Goal: Task Accomplishment & Management: Manage account settings

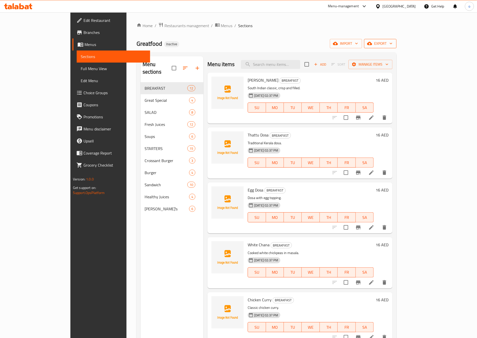
click at [393, 45] on span "export" at bounding box center [380, 44] width 24 height 6
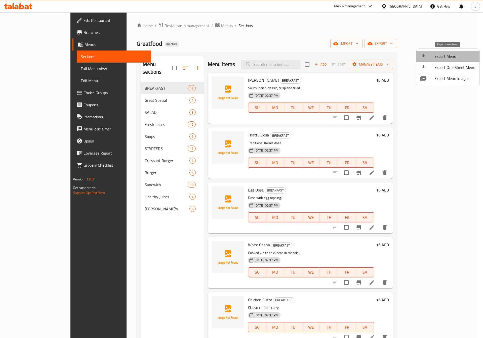
click at [449, 57] on span "Export Menu" at bounding box center [455, 56] width 41 height 6
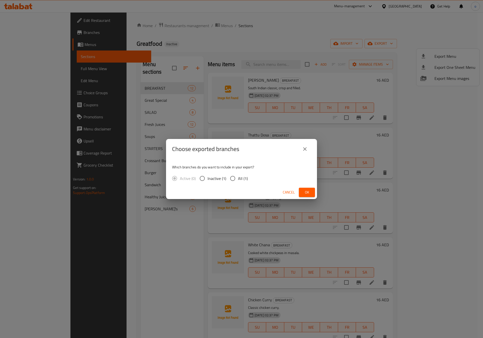
click at [305, 148] on icon "close" at bounding box center [305, 149] width 6 height 6
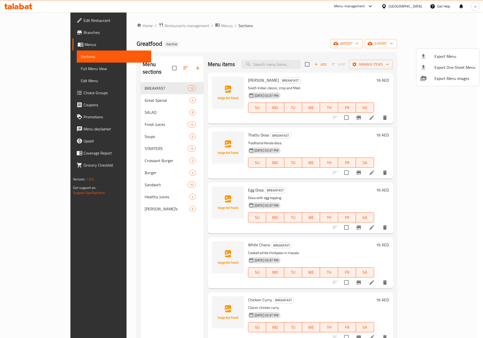
click at [410, 41] on div at bounding box center [241, 169] width 483 height 338
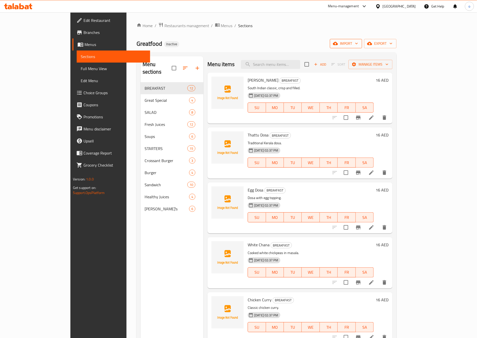
click at [358, 42] on span "import" at bounding box center [346, 44] width 24 height 6
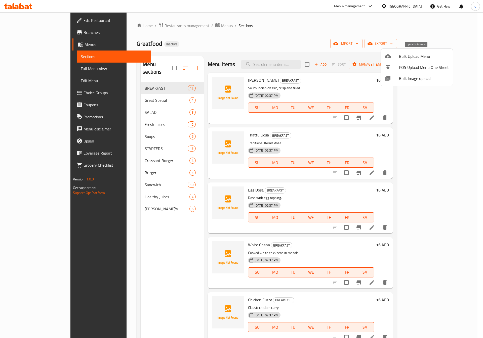
click at [413, 58] on span "Bulk Upload Menu" at bounding box center [424, 56] width 50 height 6
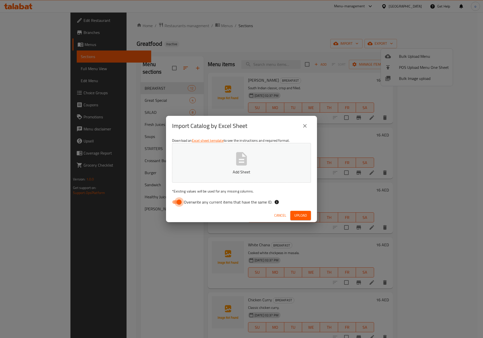
click at [179, 204] on input "Overwrite any current items that have the same ID." at bounding box center [179, 203] width 29 height 10
checkbox input "false"
click at [303, 219] on span "Upload" at bounding box center [300, 216] width 13 height 6
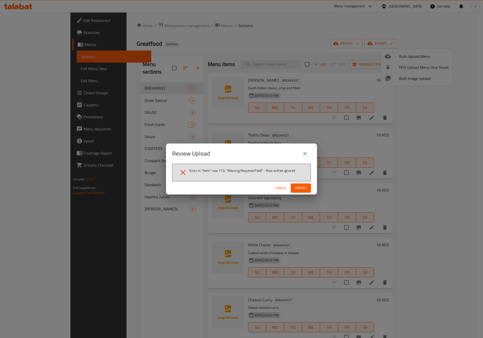
click at [300, 189] on span "Import" at bounding box center [301, 188] width 12 height 6
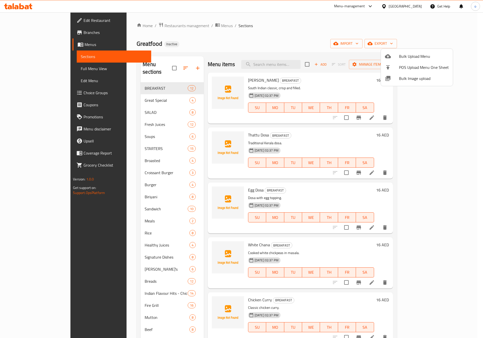
click at [336, 42] on div at bounding box center [241, 169] width 483 height 338
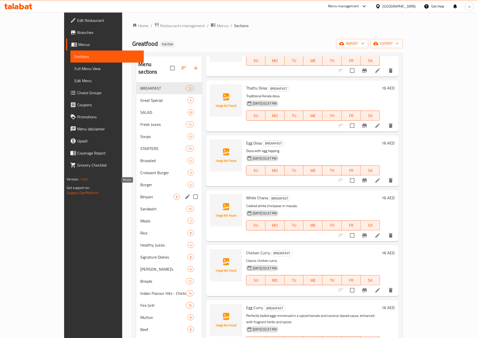
click at [140, 194] on span "Biriyani" at bounding box center [156, 197] width 33 height 6
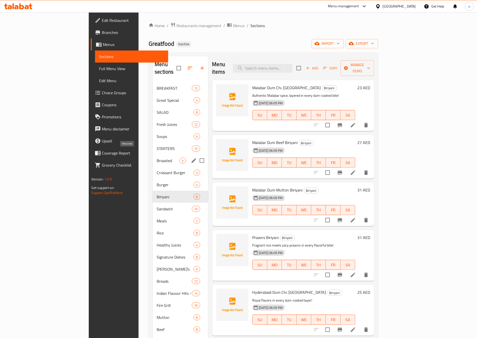
click at [157, 158] on span "Broasted" at bounding box center [168, 161] width 23 height 6
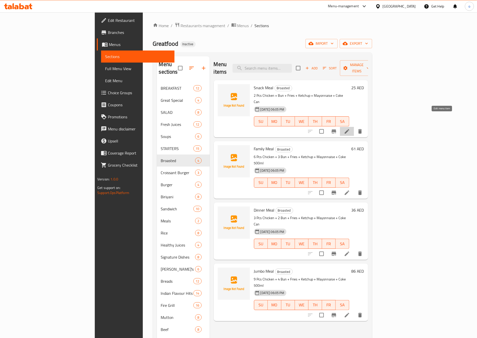
click at [350, 129] on icon at bounding box center [347, 132] width 6 height 6
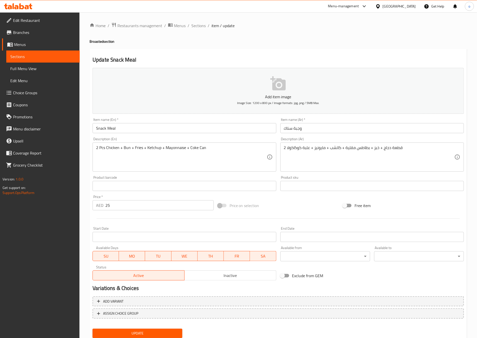
drag, startPoint x: 264, startPoint y: 157, endPoint x: 250, endPoint y: 157, distance: 14.3
click at [312, 154] on textarea at bounding box center [369, 157] width 171 height 24
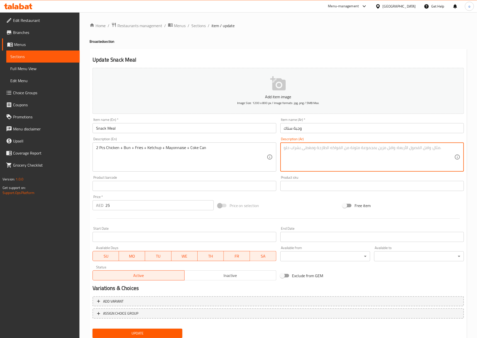
paste textarea "2 قطعة دجاج + كيزر + بطاطس مقلية + كاتشب + مايونيز + علبة كوك"
type textarea "2 قطعة دجاج + كيزر + بطاطس مقلية + كاتشب + مايونيز + علبة كوك"
click at [282, 150] on div "2 قطعة دجاج + كيزر + بطاطس مقلية + كاتشب + مايونيز + علبة كوك Description (Ar)" at bounding box center [373, 157] width 184 height 29
click at [149, 331] on span "Update" at bounding box center [138, 334] width 82 height 6
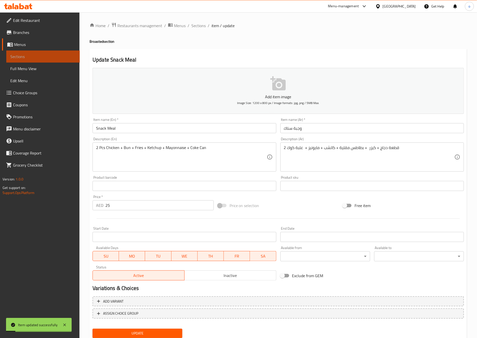
click at [23, 61] on link "Sections" at bounding box center [42, 57] width 73 height 12
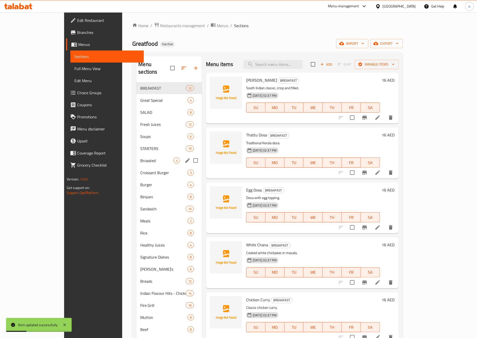
click at [136, 159] on div "Broasted 4" at bounding box center [169, 161] width 66 height 12
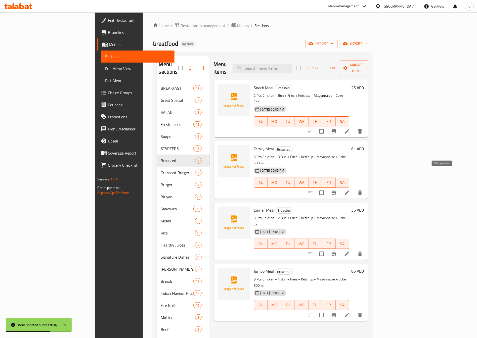
click at [350, 190] on icon at bounding box center [347, 193] width 6 height 6
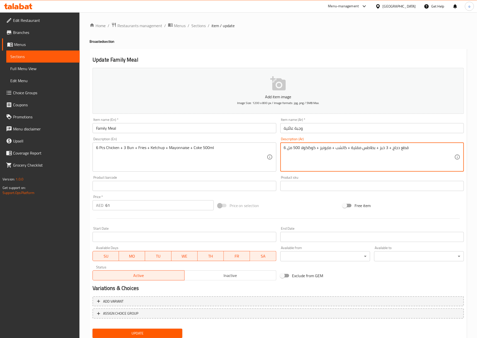
drag, startPoint x: 284, startPoint y: 150, endPoint x: 455, endPoint y: 150, distance: 171.4
paste textarea "6 قطع دجاج + 3 كيزر + بطاطس مقلية + كاتشب + مايونيز + كوك 500 مل"
type textarea "6 قطع دجاج + 3 كيزر + بطاطس مقلية + كاتشب + مايونيز + كوك 500 مل"
click at [157, 332] on span "Update" at bounding box center [138, 334] width 82 height 6
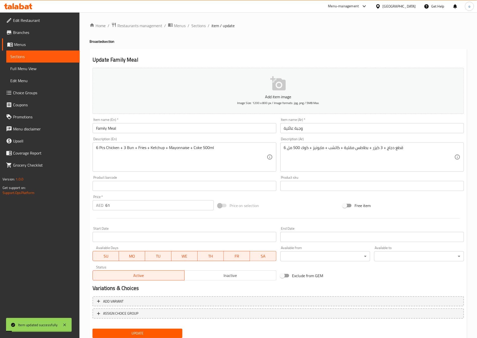
click at [49, 60] on link "Sections" at bounding box center [42, 57] width 73 height 12
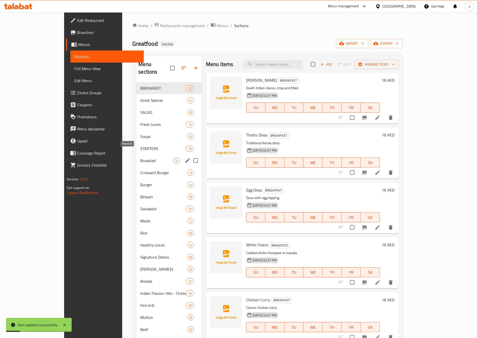
click at [140, 158] on span "Broasted" at bounding box center [156, 161] width 33 height 6
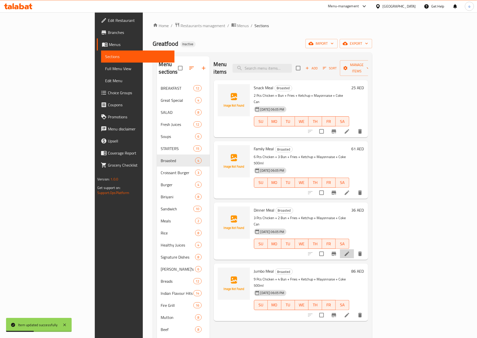
click at [354, 250] on li at bounding box center [347, 254] width 14 height 9
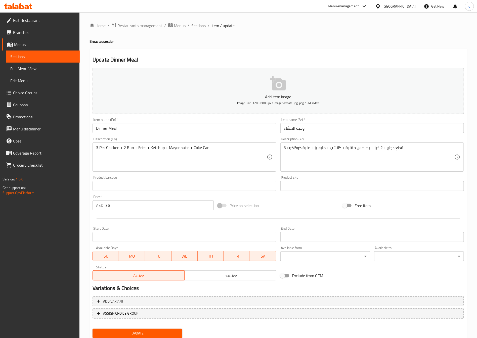
drag, startPoint x: 282, startPoint y: 149, endPoint x: 483, endPoint y: 144, distance: 201.1
click at [477, 144] on html "​ Menu-management [GEOGRAPHIC_DATA] Get Help o Edit Restaurant Branches Menus S…" at bounding box center [238, 169] width 477 height 338
drag, startPoint x: 378, startPoint y: 152, endPoint x: 363, endPoint y: 156, distance: 15.5
click at [363, 156] on textarea "3 قطع دجاج + 2 خبز + بطاطس مقلية + كاتشب + مايونيز + علبة كوكاكولا" at bounding box center [369, 157] width 171 height 24
drag, startPoint x: 402, startPoint y: 150, endPoint x: 273, endPoint y: 144, distance: 129.7
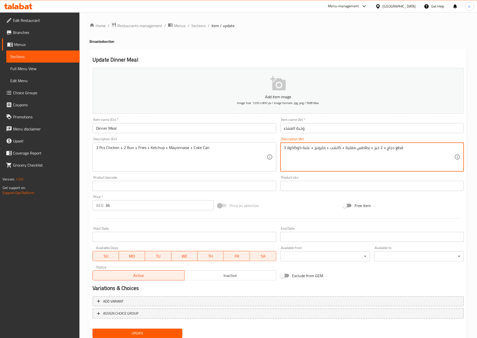
click at [273, 144] on div "Add item image Image Size: 1200 x 800 px / Image formats: jpg, png / 5MB Max. I…" at bounding box center [279, 174] width 376 height 217
paste textarea "3 قطع دجاج + 2 كيزر + بطاطس مقلية + كاتشب + مايونيز + علبة كوك"
click at [166, 331] on span "Update" at bounding box center [138, 334] width 82 height 6
type textarea "3 قطع دجاج + 2 كيزر + بطاطس مقلية + كاتشب + مايونيز + علبة كوك"
click at [50, 56] on span "Sections" at bounding box center [42, 57] width 65 height 6
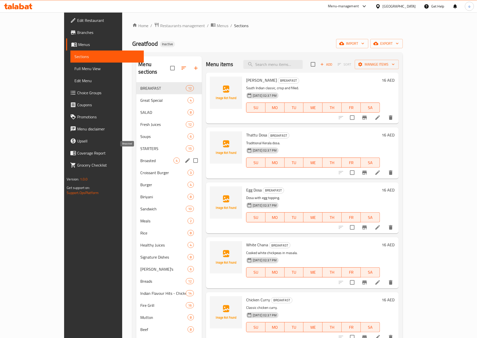
click at [140, 158] on span "Broasted" at bounding box center [156, 161] width 33 height 6
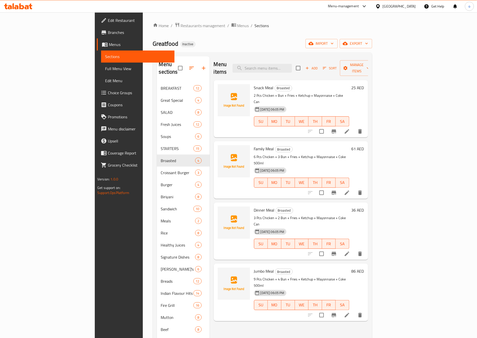
click at [350, 251] on icon at bounding box center [347, 254] width 6 height 6
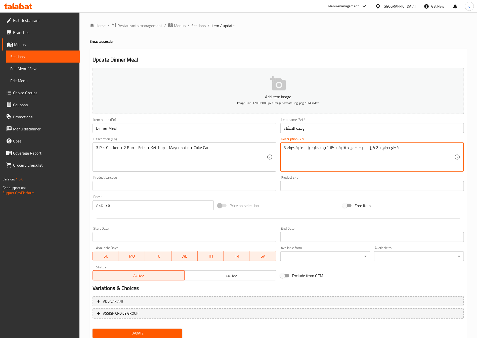
drag, startPoint x: 405, startPoint y: 150, endPoint x: 402, endPoint y: 150, distance: 3.1
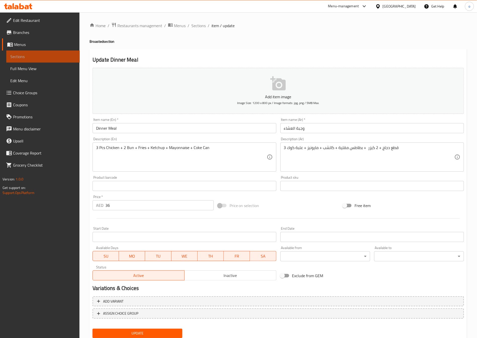
click at [64, 60] on link "Sections" at bounding box center [42, 57] width 73 height 12
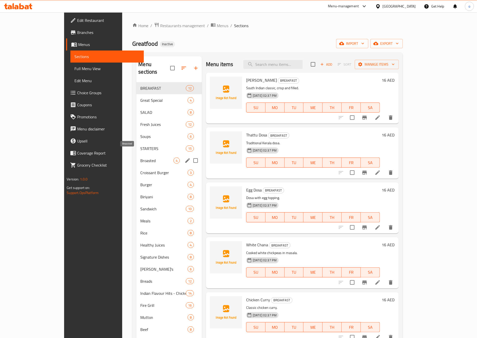
click at [140, 158] on span "Broasted" at bounding box center [156, 161] width 33 height 6
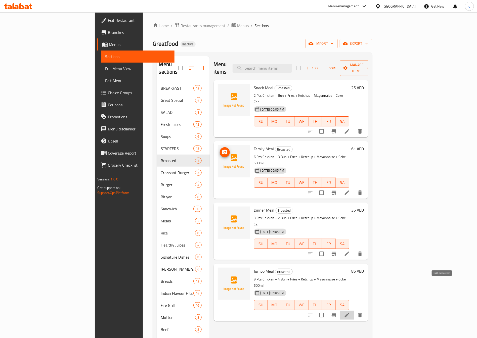
click at [350, 313] on icon at bounding box center [347, 315] width 5 height 5
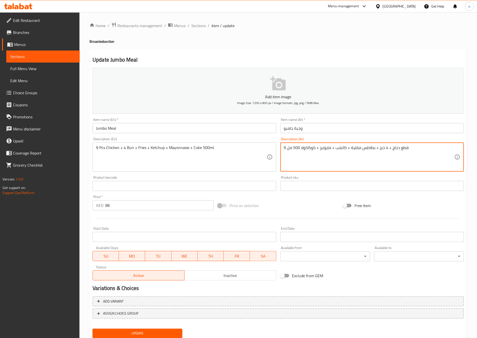
drag, startPoint x: 417, startPoint y: 149, endPoint x: 274, endPoint y: 142, distance: 143.6
paste textarea "9 قطع دجاج + 4 كيزر + بطاطس مقلية + كاتشب + مايونيز + كوك 500 مل"
type textarea "9 قطع دجاج + 4 كيزر + بطاطس مقلية + كاتشب + مايونيز + كوك 500 مل"
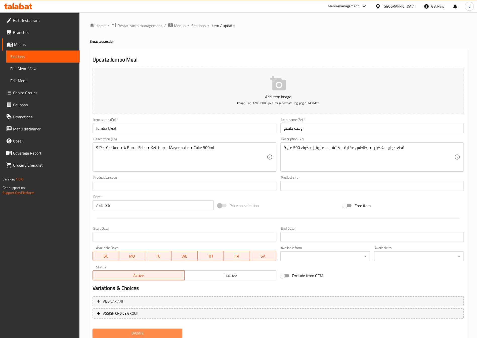
click at [169, 329] on button "Update" at bounding box center [138, 333] width 90 height 9
click at [37, 52] on link "Sections" at bounding box center [42, 57] width 73 height 12
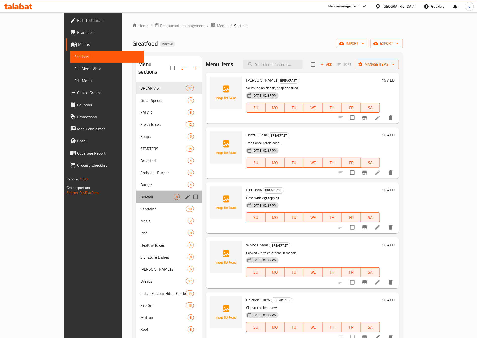
click at [168, 191] on div "Biriyani 8" at bounding box center [169, 197] width 66 height 12
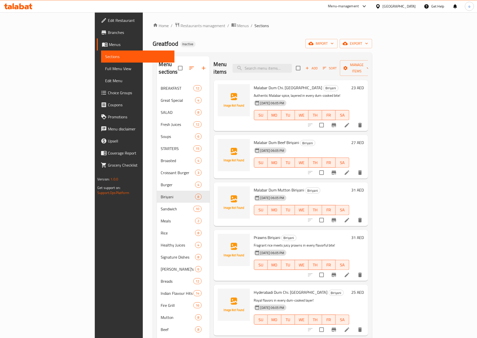
click at [354, 121] on li at bounding box center [347, 125] width 14 height 9
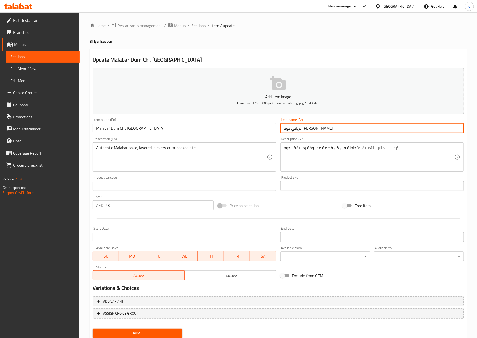
drag, startPoint x: 345, startPoint y: 129, endPoint x: 252, endPoint y: 126, distance: 92.9
click at [252, 126] on div "Add item image Image Size: 1200 x 800 px / Image formats: jpg, png / 5MB Max. I…" at bounding box center [279, 174] width 376 height 217
click at [310, 129] on input "text" at bounding box center [373, 128] width 184 height 10
paste input "مالابار دوم [PERSON_NAME]"
type input "مالابار دوم [PERSON_NAME]"
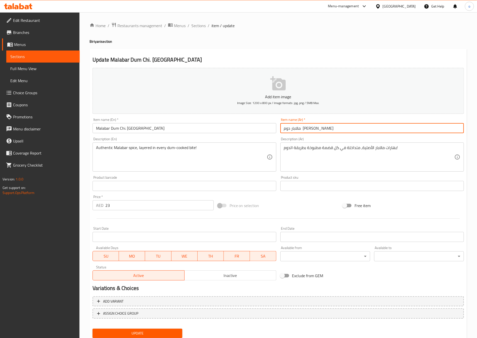
click at [93, 329] on button "Update" at bounding box center [138, 333] width 90 height 9
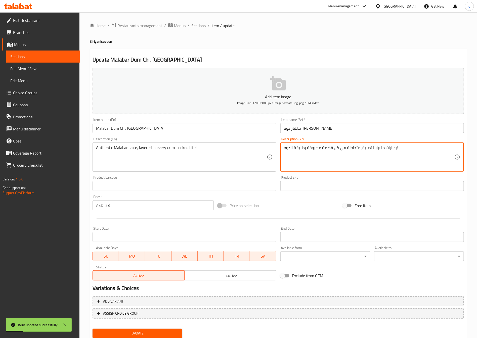
drag, startPoint x: 411, startPoint y: 149, endPoint x: 291, endPoint y: 147, distance: 120.3
type textarea "بهارات مالاباردوم! الأصلية، متداخلة في كل قضمة مطبوخة بطريقة ال"
drag, startPoint x: 284, startPoint y: 147, endPoint x: 412, endPoint y: 144, distance: 127.6
click at [412, 144] on div "بهارات مالاباردوم! الأصلية، متداخلة في كل قضمة مطبوخة بطريقة ال Description (Ar)" at bounding box center [373, 157] width 184 height 29
click at [377, 156] on textarea at bounding box center [369, 157] width 171 height 24
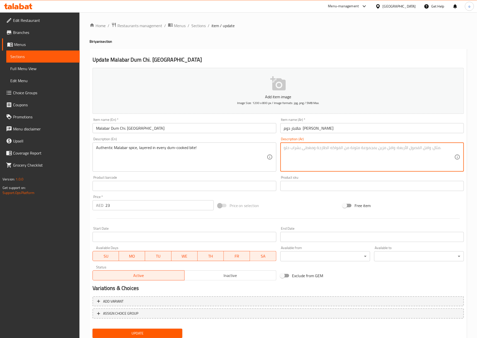
click at [306, 153] on textarea at bounding box center [369, 157] width 171 height 24
paste textarea "بهارات مالابار الأصلية، طبقات في كل لقمة مطبوخة بطريقة الدوم"
type textarea "بهارات مالابار الأصلية، طبقات في كل لقمة مطبوخة بطريقة الدوم"
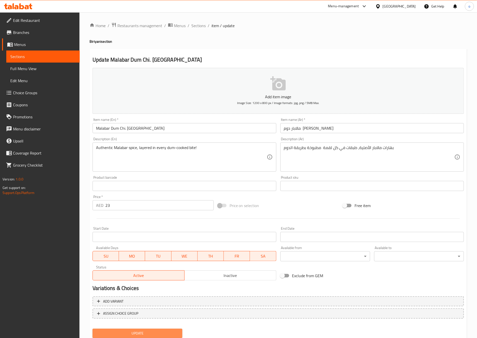
click at [168, 331] on span "Update" at bounding box center [138, 334] width 82 height 6
click at [45, 54] on span "Sections" at bounding box center [42, 57] width 65 height 6
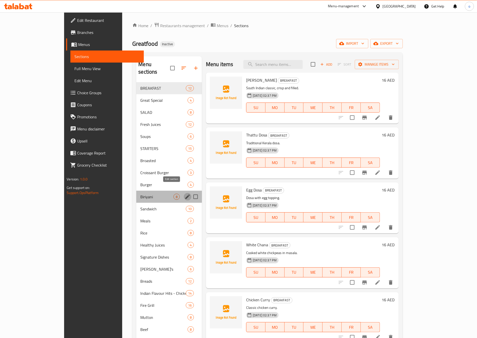
click at [185, 194] on icon "edit" at bounding box center [188, 197] width 6 height 6
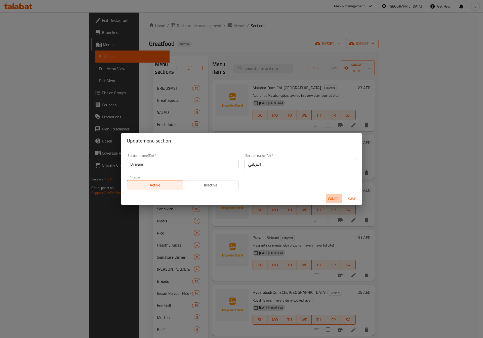
drag, startPoint x: 339, startPoint y: 201, endPoint x: 321, endPoint y: 200, distance: 18.2
click at [339, 201] on span "Cancel" at bounding box center [334, 199] width 12 height 6
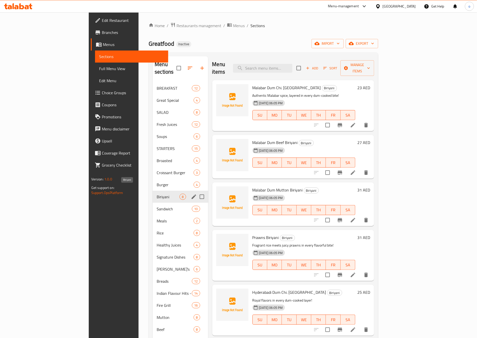
click at [157, 194] on span "Biriyani" at bounding box center [168, 197] width 23 height 6
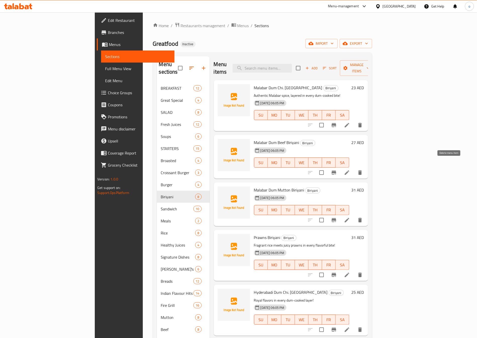
click at [362, 171] on icon "delete" at bounding box center [361, 173] width 4 height 5
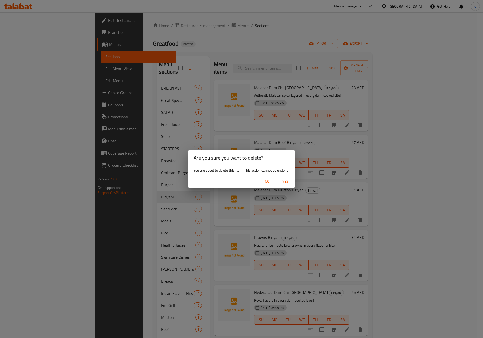
click at [288, 180] on span "Yes" at bounding box center [285, 182] width 12 height 6
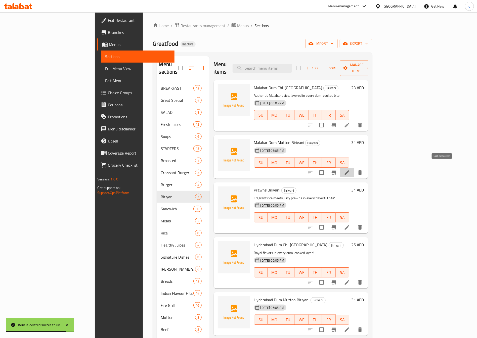
click at [350, 170] on icon at bounding box center [347, 173] width 6 height 6
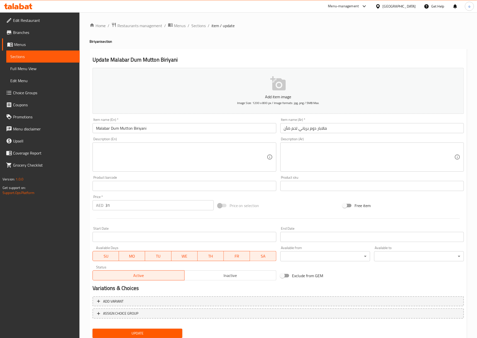
click at [174, 159] on textarea at bounding box center [181, 157] width 171 height 24
drag, startPoint x: 328, startPoint y: 128, endPoint x: 272, endPoint y: 127, distance: 56.1
click at [272, 127] on div "Add item image Image Size: 1200 x 800 px / Image formats: jpg, png / 5MB Max. I…" at bounding box center [279, 174] width 376 height 217
click at [287, 127] on input "text" at bounding box center [373, 128] width 184 height 10
paste input "مالابار دوم لحم ضأن برياني"
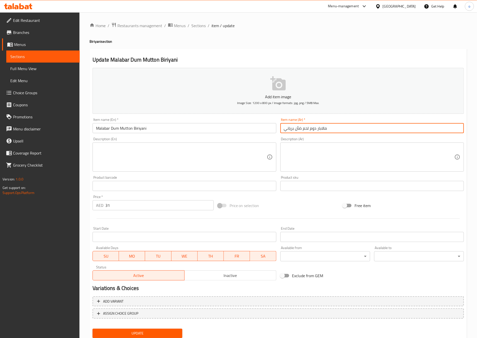
type input "مالابار دوم لحم ضأن برياني"
click at [168, 155] on textarea at bounding box center [181, 157] width 171 height 24
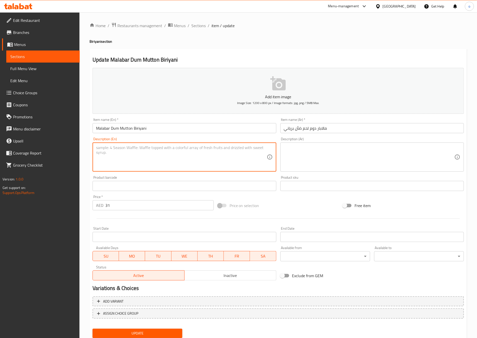
paste textarea "Tender mutton, bold spices — true Malabar dum magic!"
click at [219, 151] on textarea "Tender mutton, bold spices — true Malabar dum magic!" at bounding box center [181, 157] width 171 height 24
type textarea "Tender mutton, bold spices — true Malabar dum magic!"
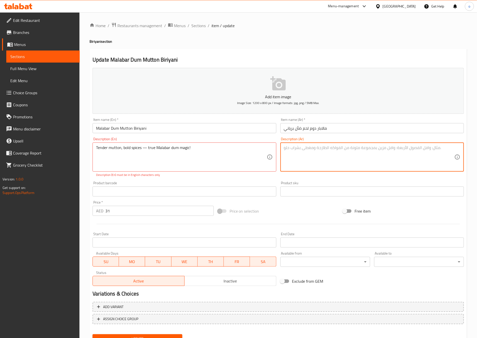
click at [334, 157] on textarea at bounding box center [369, 157] width 171 height 24
paste textarea "لحم الضأن الطري والتوابل الجريئة — سحر مالابار دوم"
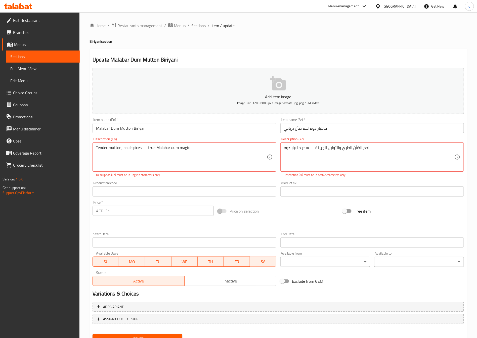
click at [283, 148] on div "لحم الضأن الطري والتوابل الجريئة — سحر مالابار دوم Description (Ar)" at bounding box center [373, 157] width 184 height 29
click at [283, 150] on div "لحم الضأن الطري والتوابل الجريئة — سحر مالابار دوم الحقيقي Description (Ar)" at bounding box center [373, 157] width 184 height 29
drag, startPoint x: 193, startPoint y: 146, endPoint x: 189, endPoint y: 147, distance: 4.3
paste textarea "!"
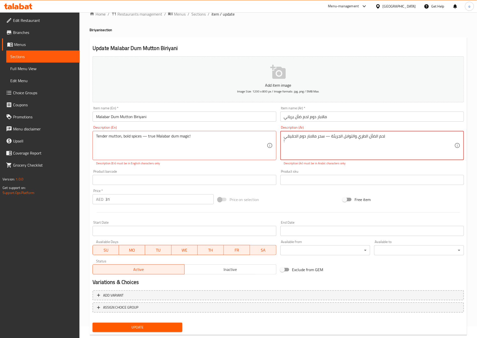
scroll to position [22, 0]
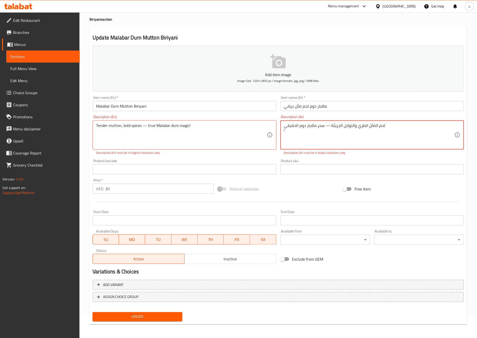
type textarea "لحم الضأن الطري والتوابل الجريئة — سحر مالابار دوم الحقيقي !"
click at [169, 320] on span "Update" at bounding box center [138, 317] width 82 height 6
click at [219, 132] on textarea "Tender mutton, bold spices — true Malabar dum magic!" at bounding box center [181, 135] width 171 height 24
click at [147, 126] on textarea "Tender mutton, bold spices — true Malabar dum magic!" at bounding box center [181, 135] width 171 height 24
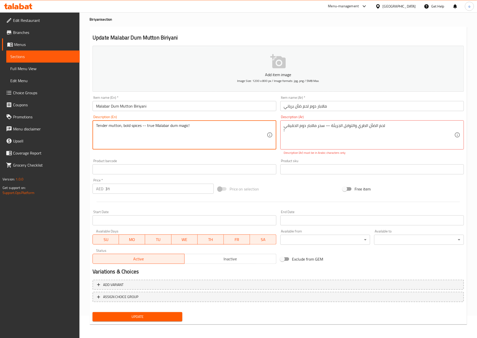
type textarea "Tender mutton, bold spices -- true Malabar dum magic!"
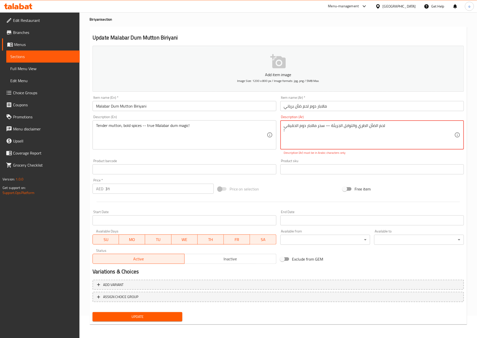
click at [396, 128] on textarea "لحم الضأن الطري والتوابل الجريئة — سحر مالابار دوم الحقيقي !" at bounding box center [369, 135] width 171 height 24
click at [284, 126] on textarea "لحم الضأن الطري والتوابل الجريئة — سحر مالابار دوم الحقيقي !" at bounding box center [369, 135] width 171 height 24
click at [160, 316] on span "Update" at bounding box center [138, 317] width 82 height 6
click at [341, 138] on textarea "لحم الضأن الطري والتوابل الجريئة — سحر مالابار دوم الحقيقي !" at bounding box center [369, 135] width 171 height 24
drag, startPoint x: 305, startPoint y: 126, endPoint x: 311, endPoint y: 136, distance: 11.5
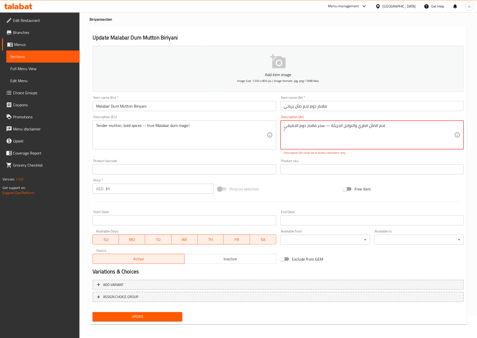
click at [306, 126] on textarea "لحم الضأن الطري والتوابل الجريئة — سحر مالابار دوم الحقيقي !" at bounding box center [369, 135] width 171 height 24
click at [368, 126] on textarea "لحم الضأن الطري والتوابل الجريئة — سحر مالابار دوم الحقيقي !" at bounding box center [369, 135] width 171 height 24
click at [284, 129] on textarea "لحم الضأن الطري والتوابل الجريئة — سحر مالابار دوم الحقيقي !" at bounding box center [369, 135] width 171 height 24
click at [401, 125] on textarea "لحم الضأن الطري والتوابل الجريئة — سحر مالابار دوم الحقيقي!" at bounding box center [369, 135] width 171 height 24
click at [284, 129] on textarea "لحم الضأن الطري والتوابل الجريئة — سحر مالابار دوم الحقيقي" at bounding box center [369, 135] width 171 height 24
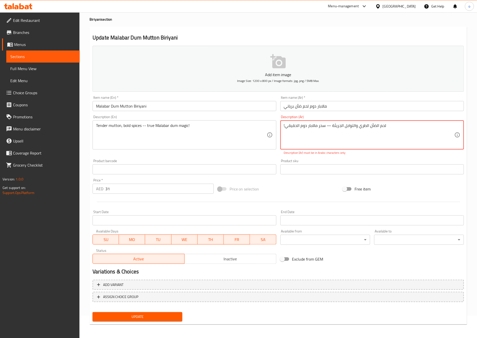
click at [364, 137] on textarea "!لحم الضأن الطري والتوابل الجريئة — سحر مالابار دوم الحقيقي" at bounding box center [369, 135] width 171 height 24
click at [138, 317] on span "Update" at bounding box center [138, 317] width 82 height 6
click at [407, 132] on textarea "!لحم الضأن الطري والتوابل الجريئة — سحر مالابار دوم الحقيقي" at bounding box center [369, 135] width 171 height 24
drag, startPoint x: 388, startPoint y: 124, endPoint x: 285, endPoint y: 131, distance: 103.4
click at [285, 131] on textarea "!لحم الضأن الطري والتوابل الجريئة — سحر مالابار دوم الحقيقي" at bounding box center [369, 135] width 171 height 24
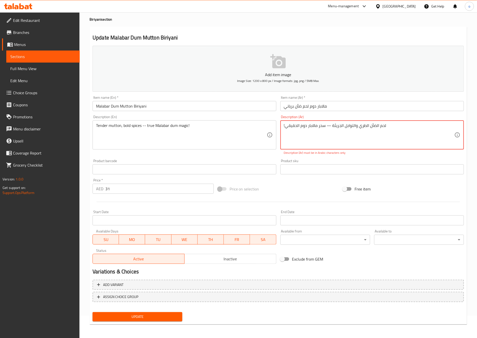
click at [283, 131] on div "!لحم الضأن الطري والتوابل الجريئة — سحر مالابار دوم الحقيقي Description (Ar)" at bounding box center [373, 135] width 184 height 29
type textarea "!"
drag, startPoint x: 302, startPoint y: 124, endPoint x: 260, endPoint y: 126, distance: 42.3
click at [260, 125] on div "Add item image Image Size: 1200 x 800 px / Image formats: jpg, png / 5MB Max. I…" at bounding box center [279, 155] width 376 height 222
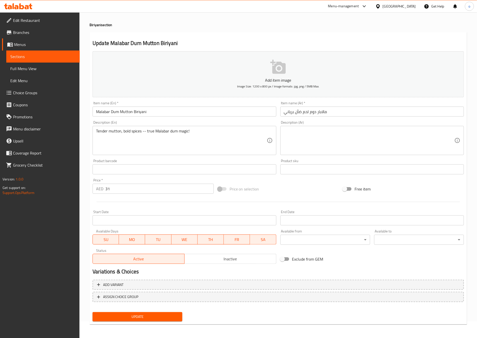
click at [307, 134] on textarea at bounding box center [369, 141] width 171 height 24
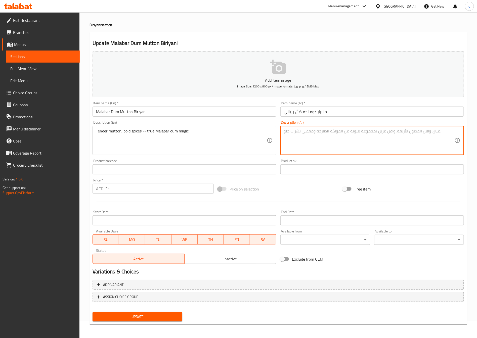
paste textarea "لحم الضأن الطري والتوابل الجريئة — سحر مالابار دوم الحقيقي"
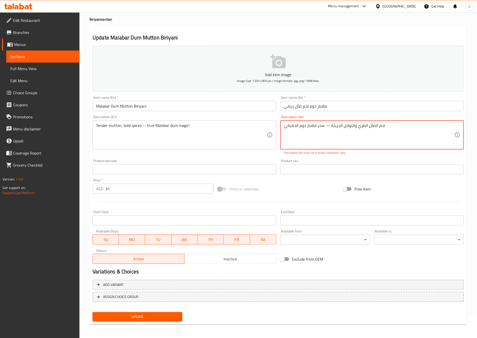
drag, startPoint x: 387, startPoint y: 127, endPoint x: 385, endPoint y: 128, distance: 2.6
click at [385, 128] on textarea "لحم الضأن الطري والتوابل الجريئة — سحر مالابار دوم الحقيقي" at bounding box center [369, 135] width 171 height 24
click at [282, 128] on div "لحم الضأن الطري والتوابل الجريئة — سحر مالابار دوم الحقيقي Description (Ar)" at bounding box center [373, 135] width 184 height 29
click at [285, 129] on textarea "لحم الضأن الطري والتوابل الجريئة — سحر مالابار دوم الحقيقي" at bounding box center [369, 135] width 171 height 24
type textarea "!لحم الضأن الطري والتوابل الجريئة — سحر مالابار دوم الحقيقي"
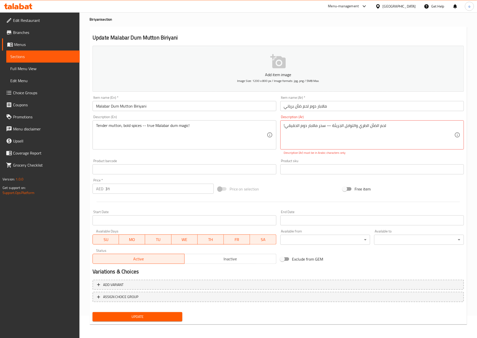
click at [176, 322] on div "Update" at bounding box center [138, 317] width 94 height 13
click at [176, 317] on span "Update" at bounding box center [138, 317] width 82 height 6
click at [175, 315] on span "Update" at bounding box center [138, 317] width 82 height 6
drag, startPoint x: 366, startPoint y: 125, endPoint x: 269, endPoint y: 125, distance: 97.4
click at [269, 125] on div "Add item image Image Size: 1200 x 800 px / Image formats: jpg, png / 5MB Max. I…" at bounding box center [279, 155] width 376 height 222
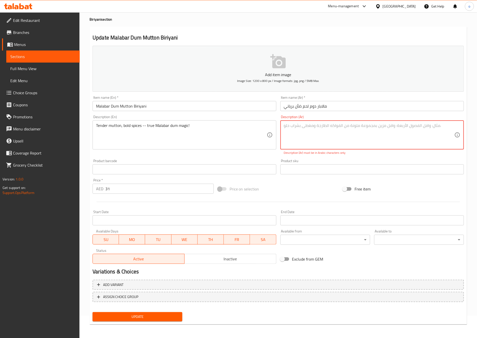
scroll to position [17, 0]
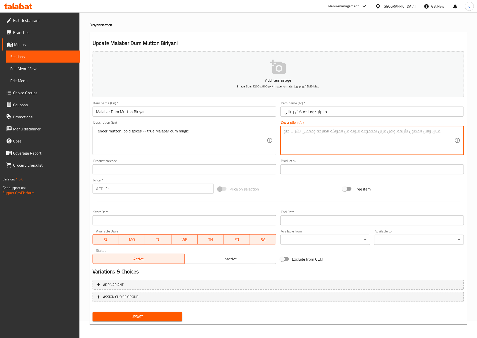
click at [311, 130] on textarea at bounding box center [369, 141] width 171 height 24
drag, startPoint x: 334, startPoint y: 132, endPoint x: 337, endPoint y: 132, distance: 3.0
click at [337, 132] on textarea "لحم الضأن الطري و التوابل الجرئية ---سحر مالابار دوم الحقيقي !" at bounding box center [369, 141] width 171 height 24
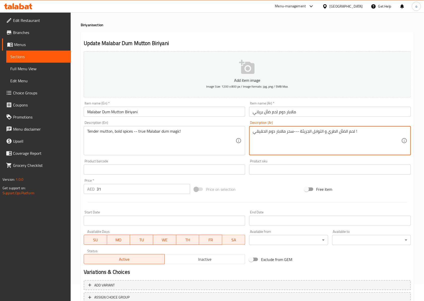
scroll to position [54, 0]
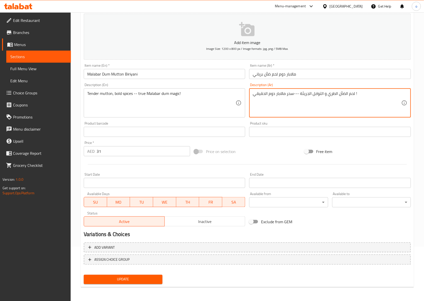
type textarea "لحم الضأن الطري و التوابل الجريئة ---سحر مالابار دوم الحقيقي !"
drag, startPoint x: 135, startPoint y: 273, endPoint x: 135, endPoint y: 277, distance: 4.0
click at [135, 274] on div "Update" at bounding box center [123, 279] width 83 height 13
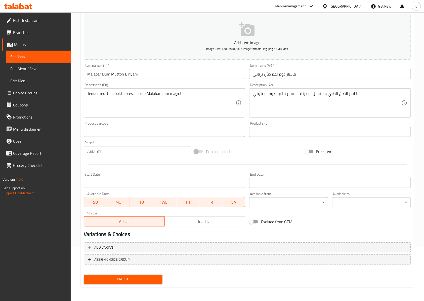
click at [135, 278] on span "Update" at bounding box center [123, 279] width 71 height 6
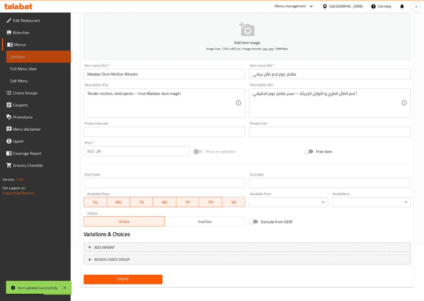
click at [54, 56] on span "Sections" at bounding box center [38, 57] width 57 height 6
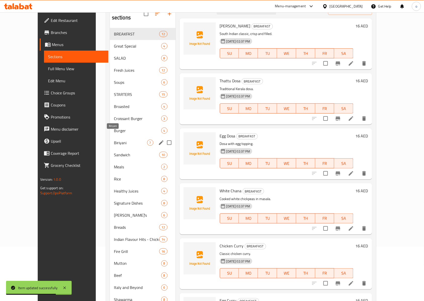
click at [114, 140] on span "Biriyani" at bounding box center [130, 143] width 33 height 6
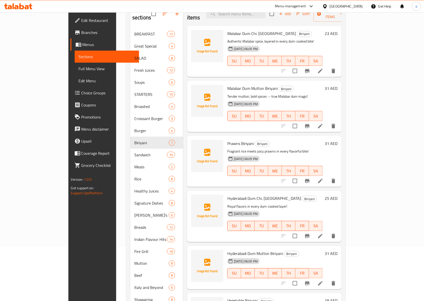
scroll to position [88, 0]
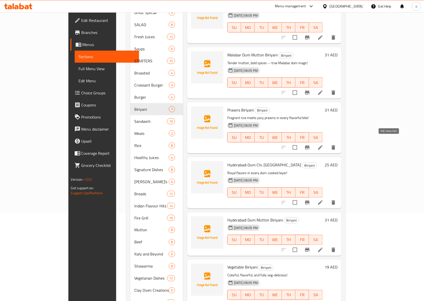
click at [324, 144] on icon at bounding box center [321, 147] width 6 height 6
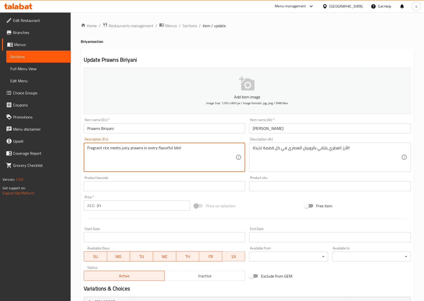
drag, startPoint x: 185, startPoint y: 149, endPoint x: 85, endPoint y: 149, distance: 100.7
click at [208, 153] on textarea "Fragrant rice meets juicy prawns in every flavorful bite!" at bounding box center [161, 157] width 148 height 24
click at [226, 152] on textarea "Fragrant rice meets juicy prawns in every flavorful bite!" at bounding box center [161, 157] width 148 height 24
drag, startPoint x: 108, startPoint y: 147, endPoint x: 84, endPoint y: 147, distance: 24.4
click at [84, 147] on div "Fragrant rice meets juicy prawns in every flavorful bite! Description (En)" at bounding box center [165, 157] width 162 height 29
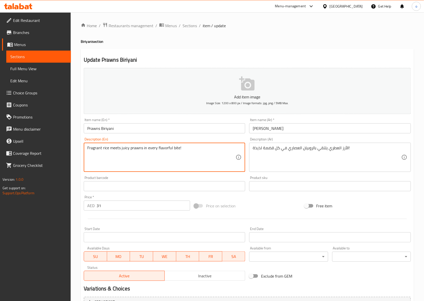
click at [130, 160] on textarea "Fragrant rice meets juicy prawns in every flavorful bite!" at bounding box center [161, 157] width 148 height 24
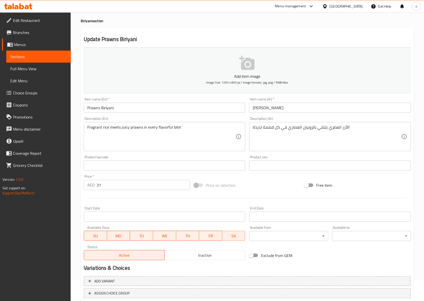
scroll to position [54, 0]
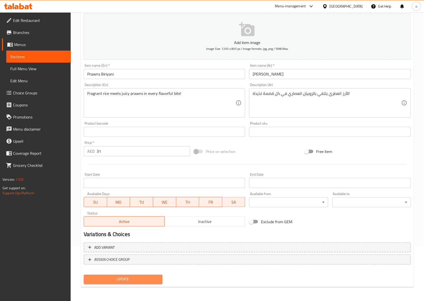
click at [140, 282] on button "Update" at bounding box center [123, 279] width 79 height 9
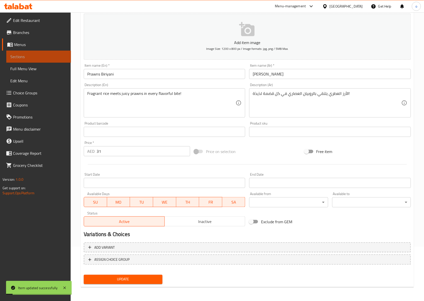
click at [54, 54] on span "Sections" at bounding box center [38, 57] width 57 height 6
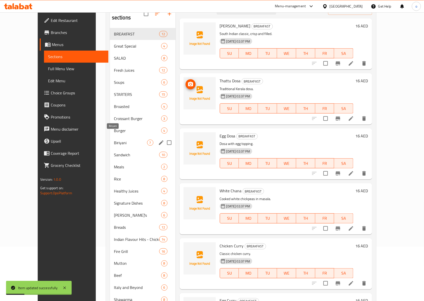
click at [114, 140] on span "Biriyani" at bounding box center [130, 143] width 33 height 6
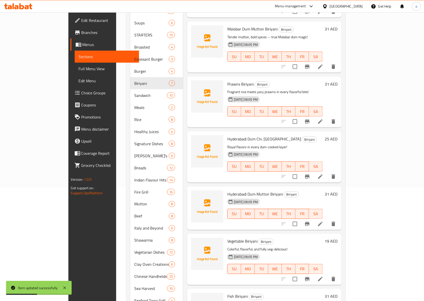
scroll to position [121, 0]
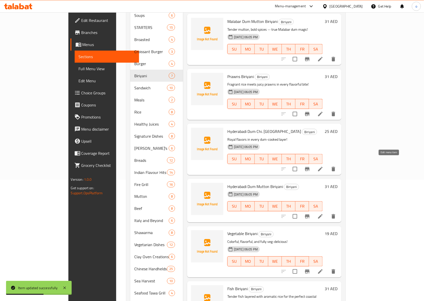
click at [324, 166] on icon at bounding box center [321, 169] width 6 height 6
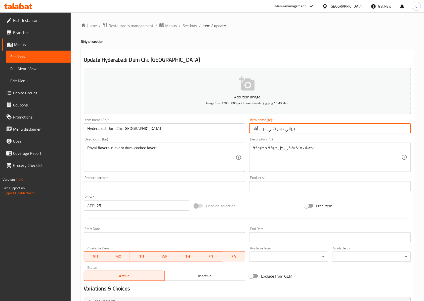
drag, startPoint x: 298, startPoint y: 130, endPoint x: 247, endPoint y: 131, distance: 51.6
click at [247, 131] on div "Add item image Image Size: 1200 x 800 px / Image formats: jpg, png / 5MB Max. I…" at bounding box center [247, 174] width 331 height 217
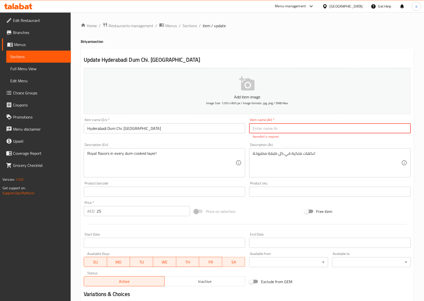
click at [262, 125] on input "text" at bounding box center [330, 128] width 162 height 10
paste input "حيدر أباد دوم تشكين برياني"
type input "حيدر أباد دوم تشكين برياني"
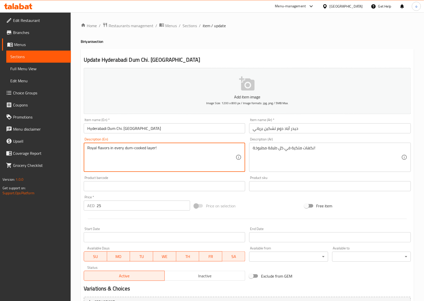
drag, startPoint x: 108, startPoint y: 149, endPoint x: 88, endPoint y: 148, distance: 20.6
click at [88, 148] on textarea "Royal flavors in every dum-cooked layer!" at bounding box center [161, 157] width 148 height 24
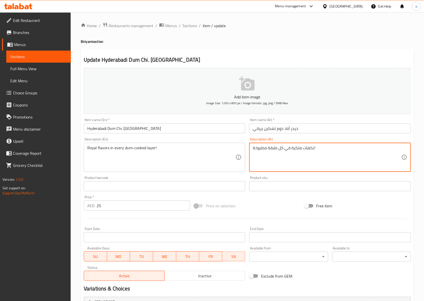
drag, startPoint x: 291, startPoint y: 147, endPoint x: 302, endPoint y: 149, distance: 11.4
click at [302, 149] on textarea "نكهات ملكية في كل طبقة مطبوخة!" at bounding box center [327, 157] width 148 height 24
click at [300, 149] on textarea "نكهاترويال في كل طبقة مطبوخة!" at bounding box center [327, 157] width 148 height 24
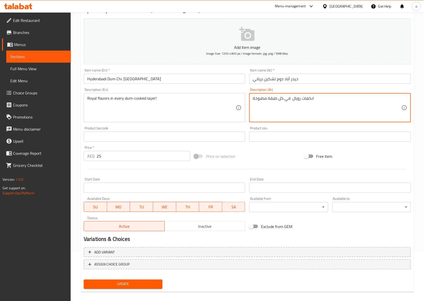
scroll to position [54, 0]
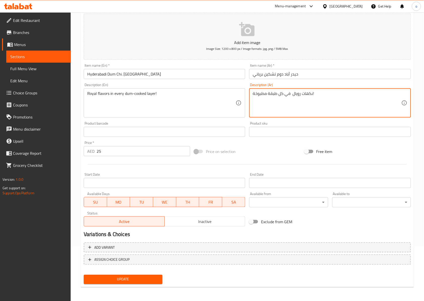
type textarea "نكهات رويال في كل طبقة مطبوخة!"
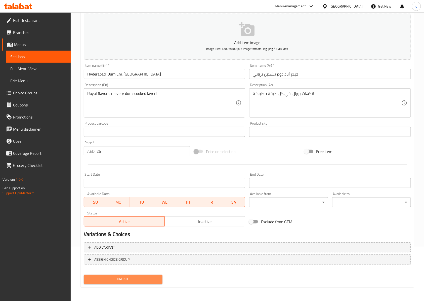
click at [152, 282] on button "Update" at bounding box center [123, 279] width 79 height 9
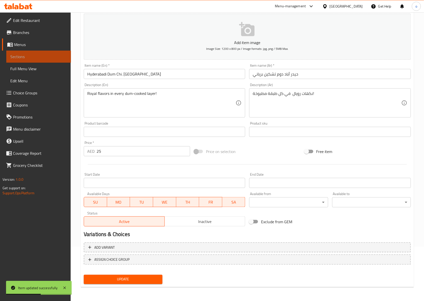
click at [43, 53] on link "Sections" at bounding box center [38, 57] width 65 height 12
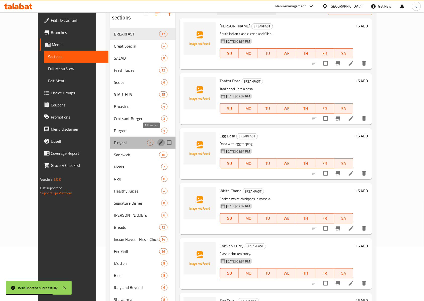
click at [158, 140] on icon "edit" at bounding box center [161, 143] width 6 height 6
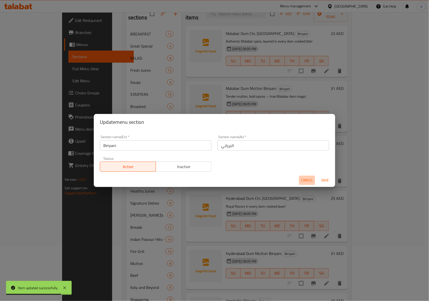
click at [306, 179] on span "Cancel" at bounding box center [307, 180] width 12 height 6
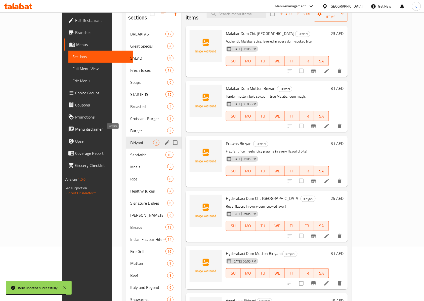
click at [130, 140] on span "Biriyani" at bounding box center [141, 143] width 23 height 6
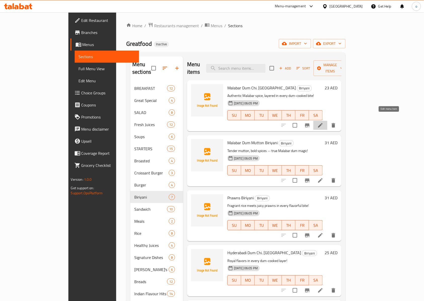
click at [323, 123] on icon at bounding box center [320, 125] width 5 height 5
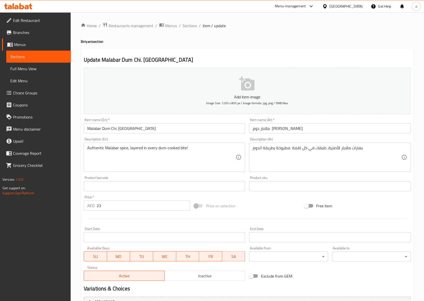
click at [23, 54] on span "Sections" at bounding box center [38, 57] width 57 height 6
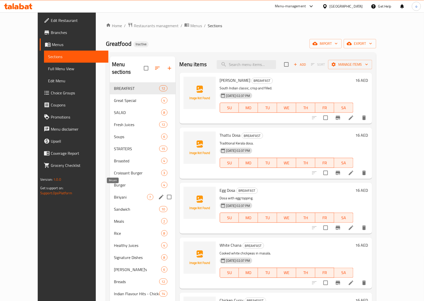
click at [114, 194] on span "Biriyani" at bounding box center [130, 197] width 33 height 6
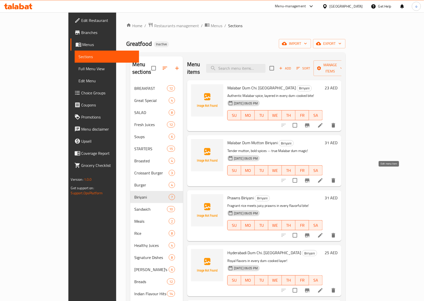
click at [324, 177] on icon at bounding box center [321, 180] width 6 height 6
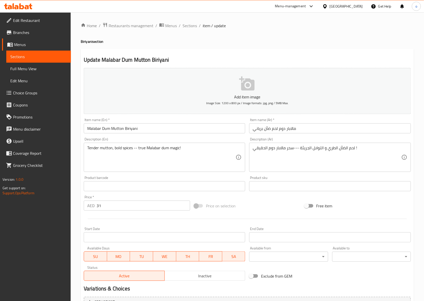
click at [32, 53] on link "Sections" at bounding box center [38, 57] width 65 height 12
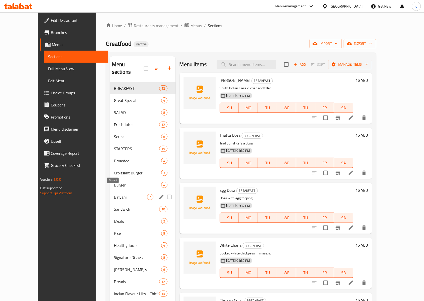
click at [116, 194] on span "Biriyani" at bounding box center [130, 197] width 33 height 6
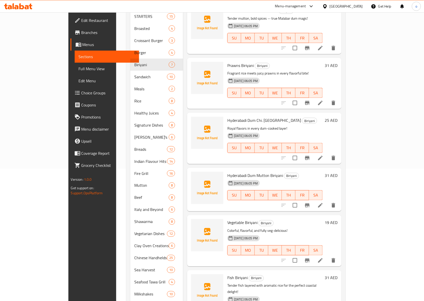
scroll to position [134, 0]
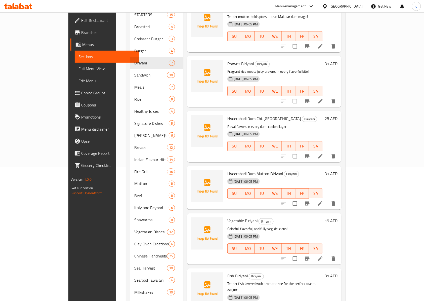
click at [324, 201] on icon at bounding box center [321, 204] width 6 height 6
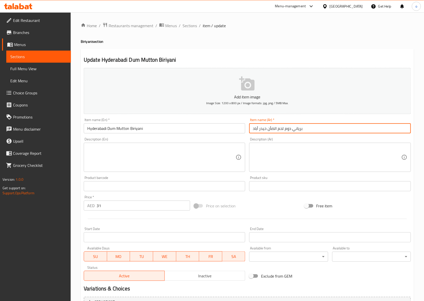
drag, startPoint x: 312, startPoint y: 131, endPoint x: 232, endPoint y: 128, distance: 80.8
click at [232, 128] on div "Add item image Image Size: 1200 x 800 px / Image formats: jpg, png / 5MB Max. I…" at bounding box center [247, 174] width 331 height 217
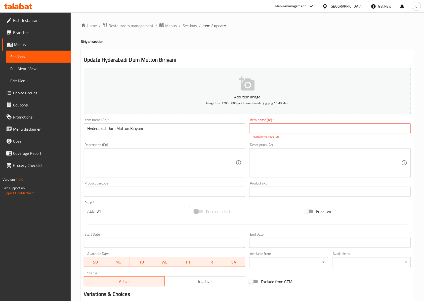
click at [288, 127] on input "text" at bounding box center [330, 128] width 162 height 10
paste input "حيدر أباد دوم لحم ضأن برياني"
type input "حيدر أباد دوم لحم ضأن برياني"
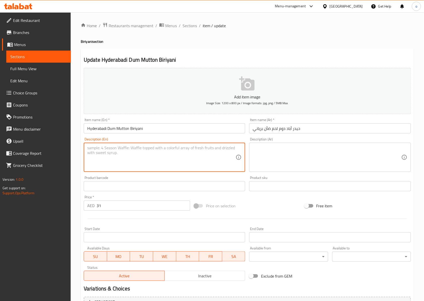
click at [212, 164] on textarea at bounding box center [161, 157] width 148 height 24
click at [128, 157] on textarea at bounding box center [161, 157] width 148 height 24
paste textarea "Bold spices, tender mutton — Hyderabadi perfection!"
type textarea "Bold spices, tender mutton — Hyderabadi perfection!"
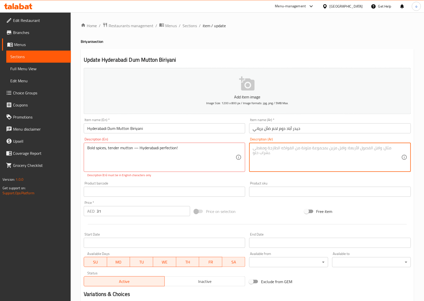
click at [280, 161] on textarea at bounding box center [327, 157] width 148 height 24
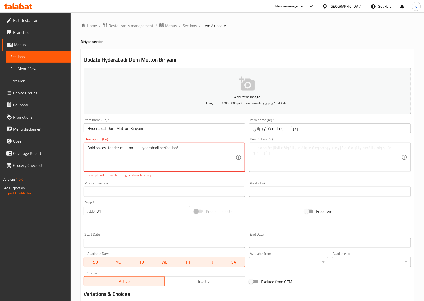
drag, startPoint x: 182, startPoint y: 148, endPoint x: 86, endPoint y: 146, distance: 95.6
click at [219, 170] on div "Bold spices, tender mutton — Hyderabadi perfection! Description (En)" at bounding box center [165, 157] width 162 height 29
click at [216, 164] on textarea "Bold spices, tender mutton — Hyderabadi perfection!" at bounding box center [161, 157] width 148 height 24
drag, startPoint x: 189, startPoint y: 148, endPoint x: 82, endPoint y: 147, distance: 107.0
click at [82, 147] on div "Description (En) Bold spices, tender mutton — Hyderabadi perfection! Descriptio…" at bounding box center [165, 157] width 166 height 44
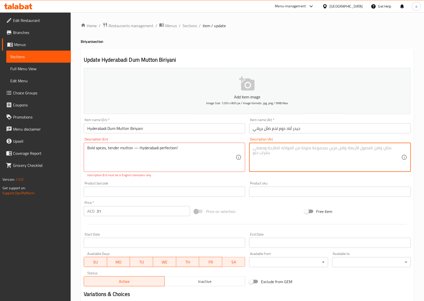
click at [279, 150] on textarea at bounding box center [327, 157] width 148 height 24
paste textarea "بهارات جريئة ولحم ضأن طري — حيدر أباد ا"
click at [252, 147] on div "بهارات جريئة ولحم ضأن طري — حيدر أباد ا Description (Ar)" at bounding box center [330, 157] width 162 height 29
click at [253, 148] on div "بهارات جريئة ولحم ضأن طري — حيدر أباد ا Description (Ar)" at bounding box center [330, 157] width 162 height 29
click at [288, 163] on textarea "بهارات جريئة ولحم ضأن طري — حيدر أباد الكمال !" at bounding box center [327, 157] width 148 height 24
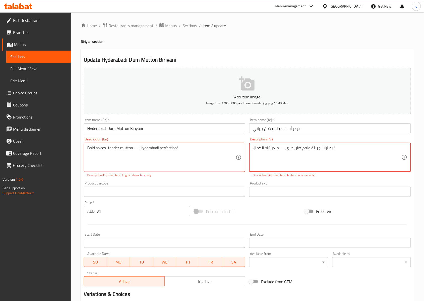
click at [280, 150] on textarea "بهارات جريئة ولحم ضأن طري — حيدر أباد الكمال !" at bounding box center [327, 157] width 148 height 24
click at [278, 150] on textarea "بهارات جريئة ولحم ضأن طري — حيدر أباد الكمال !" at bounding box center [327, 157] width 148 height 24
click at [283, 147] on textarea "بهارات جريئة ولحم ضأن طري —حيدر أباد الكمال !" at bounding box center [327, 157] width 148 height 24
click at [343, 158] on textarea "بهارات جريئة ولحم ضأن طري—حيدر أباد الكمال !" at bounding box center [327, 157] width 148 height 24
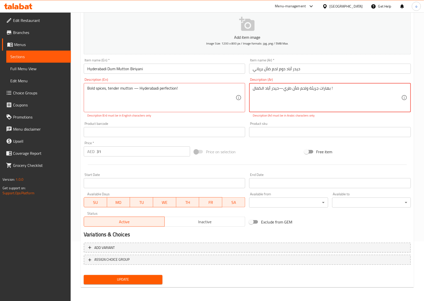
scroll to position [60, 0]
click at [122, 280] on span "Update" at bounding box center [123, 279] width 71 height 6
click at [197, 92] on textarea "Bold spices, tender mutton — Hyderabadi perfection!" at bounding box center [161, 98] width 148 height 24
click at [144, 275] on button "Update" at bounding box center [123, 279] width 79 height 9
click at [214, 94] on textarea "Bold spices, tender mutton — Hyderabadi perfection!" at bounding box center [161, 98] width 148 height 24
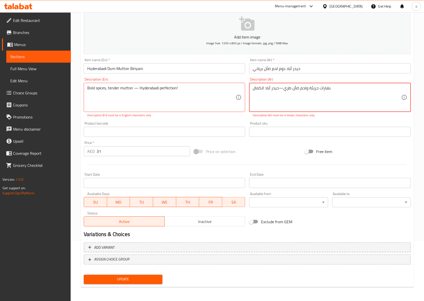
type textarea "بهارات جريئة ولحم ضأن طري—حيدر أباد الكمال"
drag, startPoint x: 335, startPoint y: 88, endPoint x: 257, endPoint y: 94, distance: 78.0
click at [249, 93] on div "Description (Ar) بهارات جريئة ولحم ضأن طري—حيدر أباد [PERSON_NAME] (Ar) Descrip…" at bounding box center [330, 97] width 166 height 44
click at [283, 92] on textarea at bounding box center [327, 98] width 148 height 24
click at [337, 87] on textarea at bounding box center [327, 98] width 148 height 24
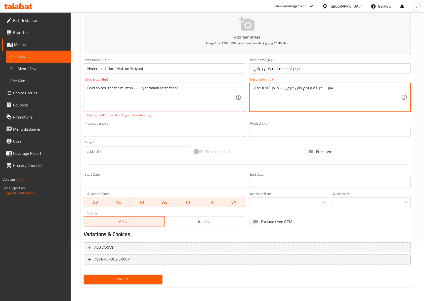
type textarea "بهارات جريئة و لحم ضأن طري --- حيدر أباد الكمال !"
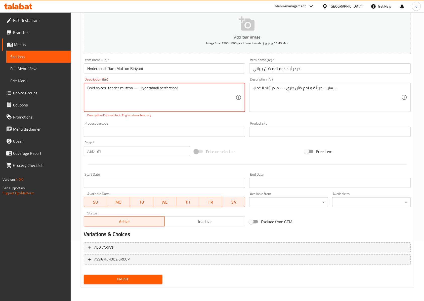
click at [199, 92] on textarea "Bold spices, tender mutton — Hyderabadi perfection!" at bounding box center [161, 98] width 148 height 24
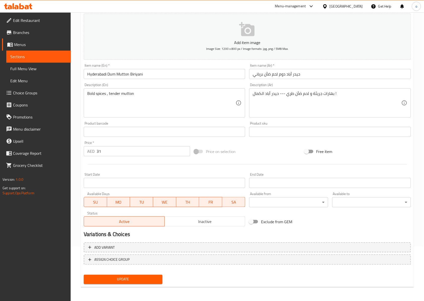
click at [146, 93] on textarea "Bold spices , tender mutton" at bounding box center [161, 103] width 148 height 24
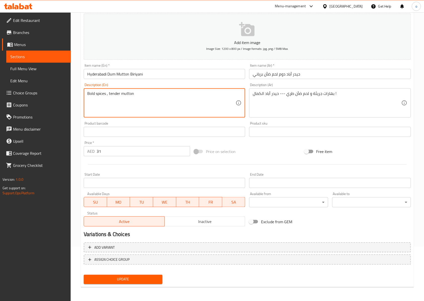
paste textarea "—"
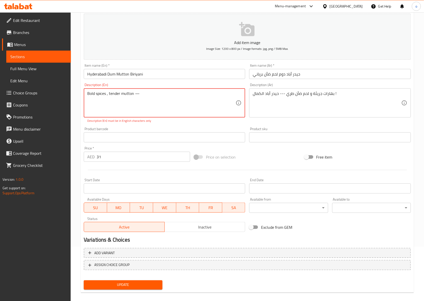
scroll to position [60, 0]
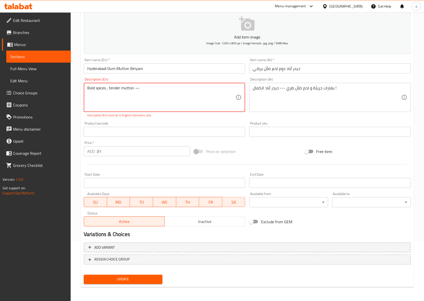
drag, startPoint x: 142, startPoint y: 89, endPoint x: 139, endPoint y: 91, distance: 3.8
click at [137, 90] on textarea "Bold spices , tender mutton —" at bounding box center [161, 98] width 148 height 24
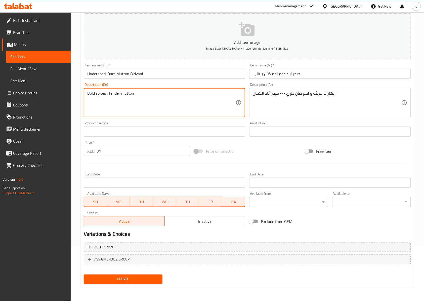
scroll to position [54, 0]
click at [151, 99] on textarea "Bold spices , tender mutton" at bounding box center [161, 103] width 148 height 24
type textarea "Bold spices , tender mutton"
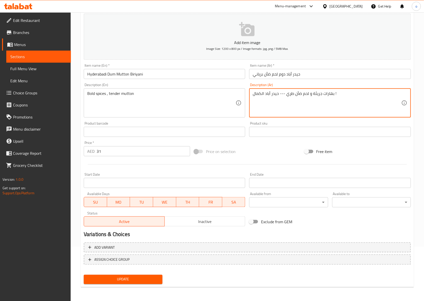
drag, startPoint x: 279, startPoint y: 95, endPoint x: 286, endPoint y: 95, distance: 7.3
drag, startPoint x: 282, startPoint y: 94, endPoint x: 286, endPoint y: 95, distance: 3.6
type textarea "بهارات جريئة و لحم ضأن طري حيدر أباد الكمال !"
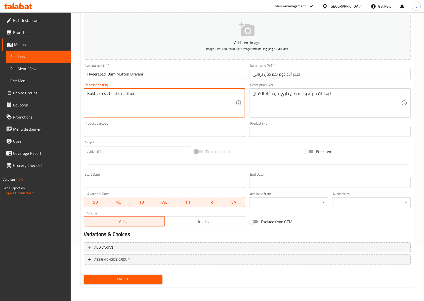
click at [164, 98] on textarea "Bold spices , tender mutton ---" at bounding box center [161, 103] width 148 height 24
paste textarea "true Malabar dum magic!"
drag, startPoint x: 180, startPoint y: 96, endPoint x: 141, endPoint y: 93, distance: 38.9
click at [141, 93] on textarea "Bold spices , tender mutton --- true Malabar dum magic!" at bounding box center [161, 103] width 148 height 24
click at [154, 97] on textarea "Bold spices , tender mutton ---" at bounding box center [161, 103] width 148 height 24
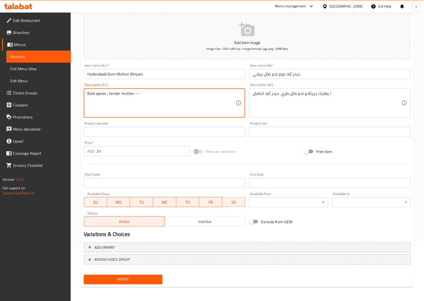
paste textarea "Hyderabadi"
click at [169, 97] on textarea "Bold spices , tender mutton --- [GEOGRAPHIC_DATA]" at bounding box center [161, 103] width 148 height 24
paste textarea "perfection!"
click at [162, 93] on textarea "Bold spices , tender mutton --- [GEOGRAPHIC_DATA] perfection!" at bounding box center [161, 103] width 148 height 24
click at [198, 97] on textarea "Bold spices , tender mutton --- [GEOGRAPHIC_DATA] perfection!" at bounding box center [161, 103] width 148 height 24
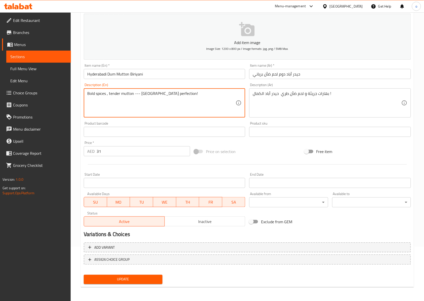
type textarea "Bold spices , tender mutton --- [GEOGRAPHIC_DATA] perfection!"
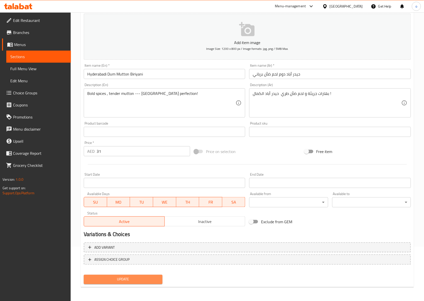
click at [138, 280] on span "Update" at bounding box center [123, 279] width 71 height 6
click at [32, 54] on span "Sections" at bounding box center [38, 57] width 57 height 6
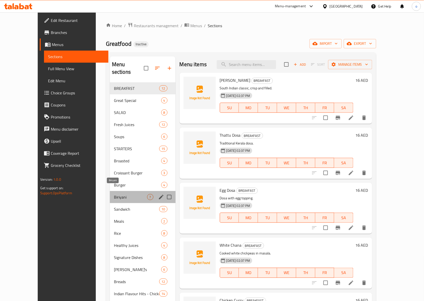
click at [114, 194] on span "Biriyani" at bounding box center [130, 197] width 33 height 6
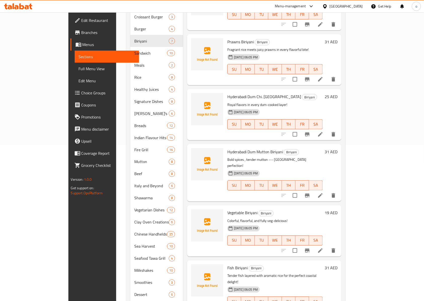
scroll to position [177, 0]
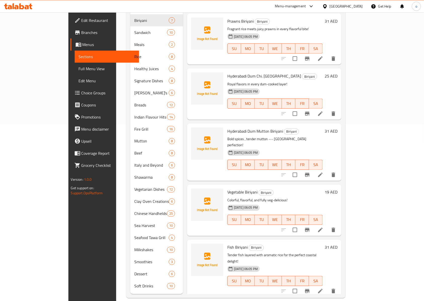
click at [324, 227] on icon at bounding box center [321, 230] width 6 height 6
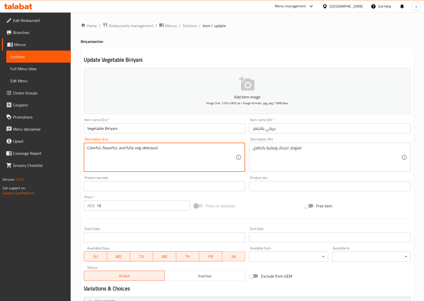
drag, startPoint x: 150, startPoint y: 147, endPoint x: 100, endPoint y: 151, distance: 50.5
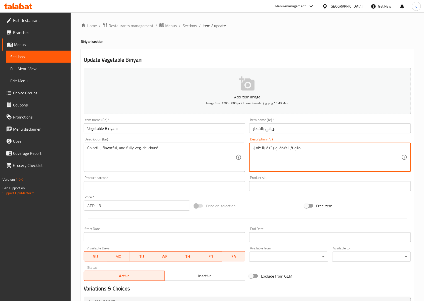
click at [275, 148] on textarea "ملونة، لذيذة، ونباتية بالكامل!" at bounding box center [327, 157] width 148 height 24
type textarea "ملونة، لذيذة، و فلافي نباتية بالكامل!"
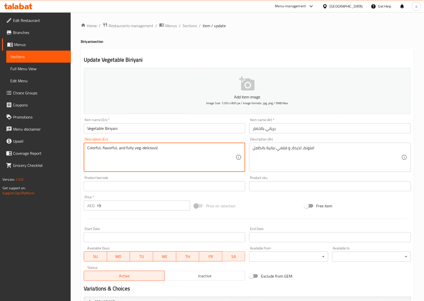
drag, startPoint x: 125, startPoint y: 147, endPoint x: 132, endPoint y: 148, distance: 7.1
click at [133, 148] on textarea "Colorful, flavorful, and fully veg-delicious!" at bounding box center [161, 157] width 148 height 24
click at [170, 158] on textarea "Colorful, flavorful, and fully veg-delicious!" at bounding box center [161, 157] width 148 height 24
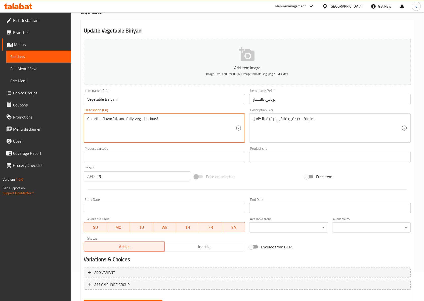
scroll to position [54, 0]
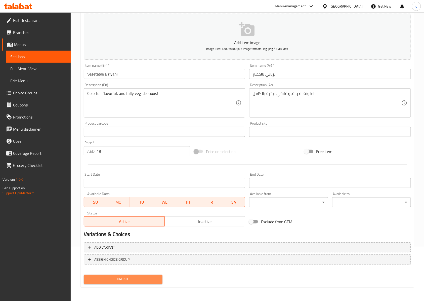
click at [147, 282] on span "Update" at bounding box center [123, 279] width 71 height 6
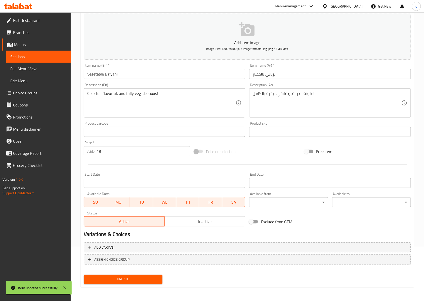
drag, startPoint x: 36, startPoint y: 54, endPoint x: 5, endPoint y: 97, distance: 53.7
click at [36, 54] on span "Sections" at bounding box center [38, 57] width 57 height 6
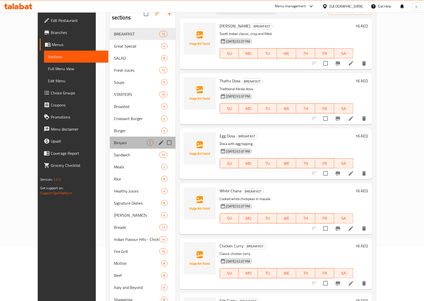
click at [110, 139] on div "Biriyani 7" at bounding box center [143, 143] width 66 height 12
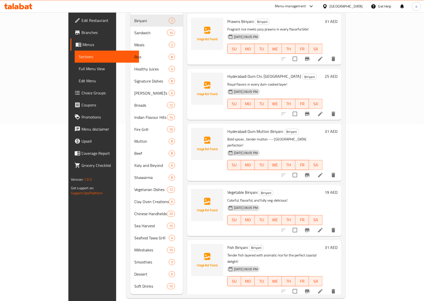
scroll to position [177, 0]
click at [324, 288] on icon at bounding box center [321, 291] width 6 height 6
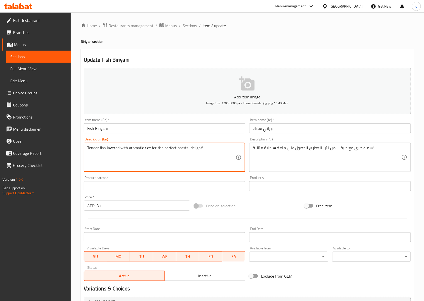
drag, startPoint x: 150, startPoint y: 147, endPoint x: 201, endPoint y: 149, distance: 51.1
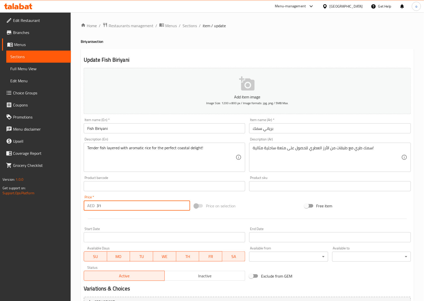
drag, startPoint x: 111, startPoint y: 203, endPoint x: 92, endPoint y: 202, distance: 19.1
click at [92, 202] on div "AED 31 Price *" at bounding box center [137, 206] width 106 height 10
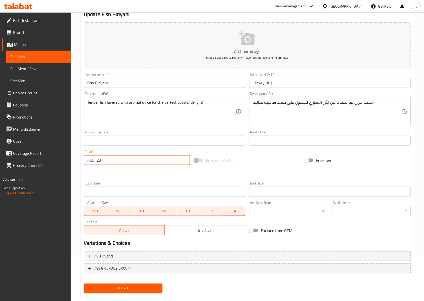
scroll to position [54, 0]
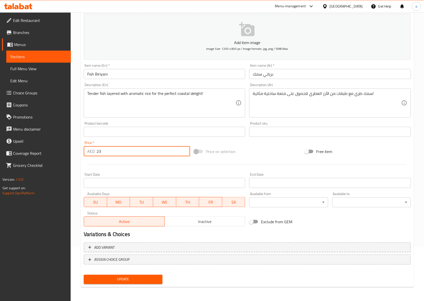
type input "23"
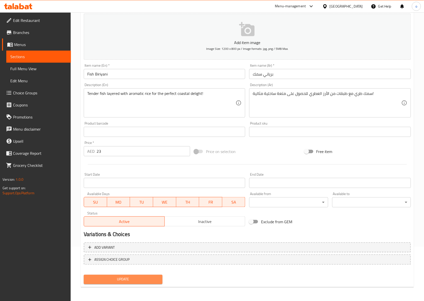
click at [142, 282] on span "Update" at bounding box center [123, 279] width 71 height 6
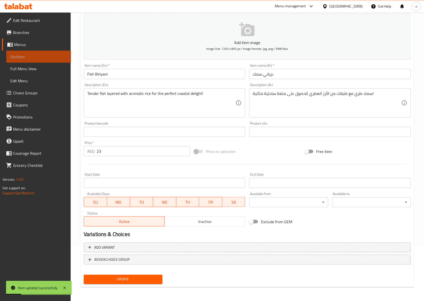
click at [47, 51] on link "Sections" at bounding box center [38, 57] width 65 height 12
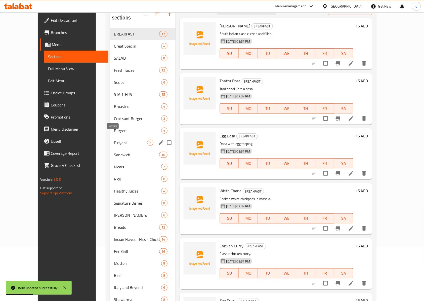
click at [114, 140] on span "Biriyani" at bounding box center [130, 143] width 33 height 6
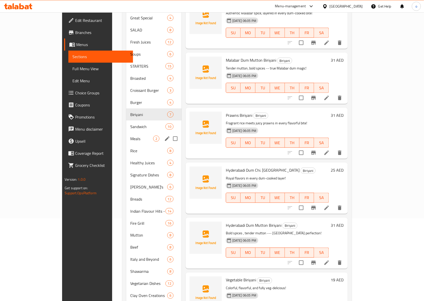
scroll to position [76, 0]
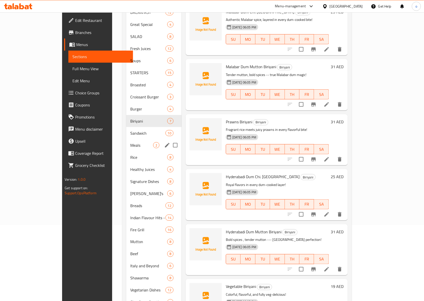
click at [126, 141] on div "Meals 2" at bounding box center [153, 145] width 55 height 12
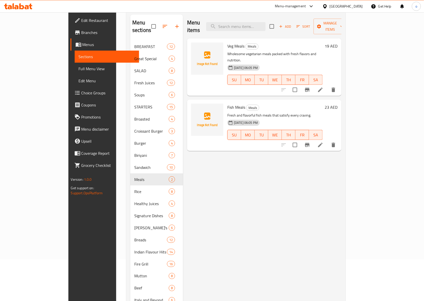
scroll to position [9, 0]
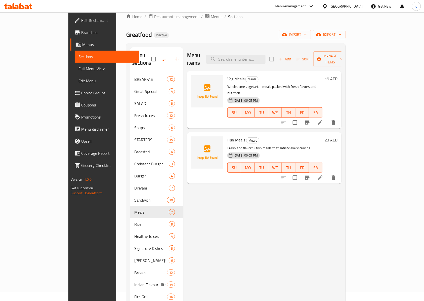
click at [324, 120] on icon at bounding box center [321, 123] width 6 height 6
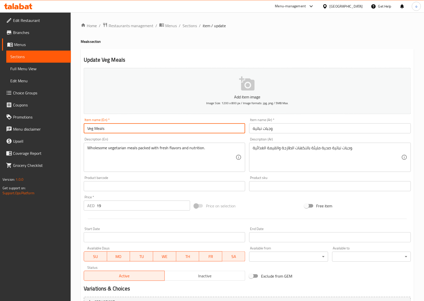
drag, startPoint x: 93, startPoint y: 129, endPoint x: 79, endPoint y: 129, distance: 14.6
click at [79, 129] on div "Home / Restaurants management / Menus / Sections / item / update Meals section …" at bounding box center [248, 183] width 354 height 343
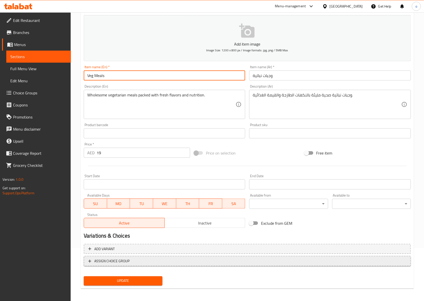
scroll to position [54, 0]
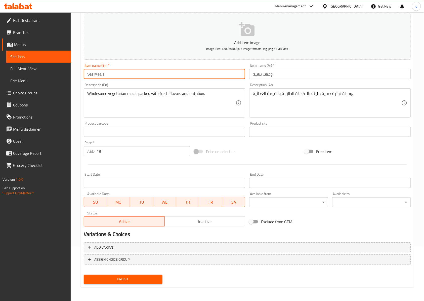
click at [141, 278] on span "Update" at bounding box center [123, 279] width 71 height 6
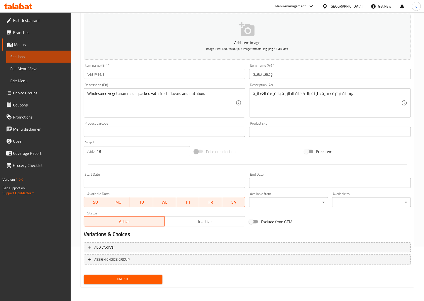
click at [55, 54] on span "Sections" at bounding box center [38, 57] width 57 height 6
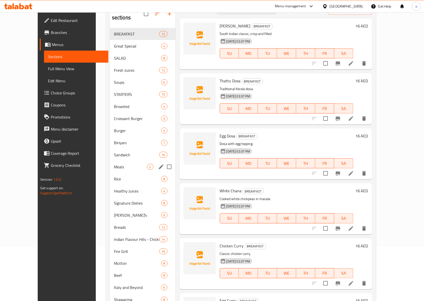
click at [118, 161] on div "Meals 2" at bounding box center [143, 167] width 66 height 12
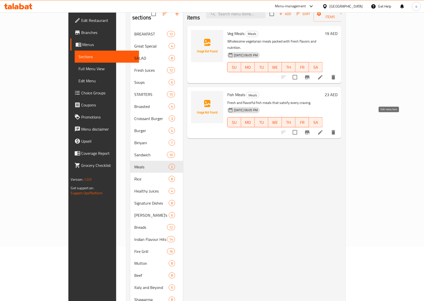
click at [323, 130] on icon at bounding box center [320, 132] width 5 height 5
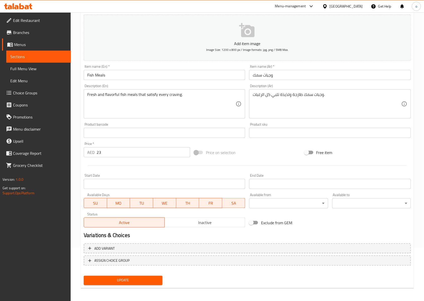
scroll to position [54, 0]
click at [156, 282] on span "Update" at bounding box center [123, 279] width 71 height 6
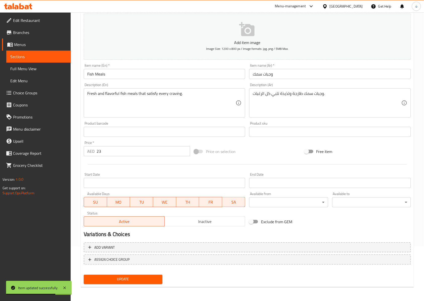
click at [39, 57] on span "Sections" at bounding box center [38, 57] width 57 height 6
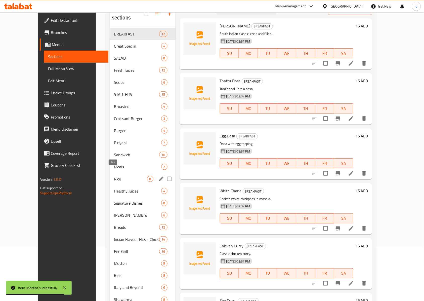
click at [123, 176] on span "Rice" at bounding box center [130, 179] width 33 height 6
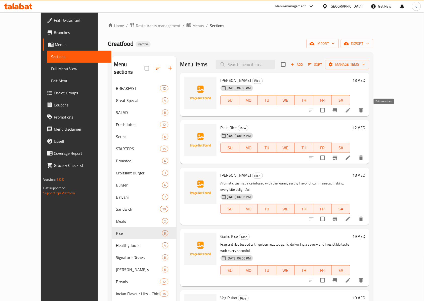
click at [351, 112] on icon at bounding box center [348, 110] width 6 height 6
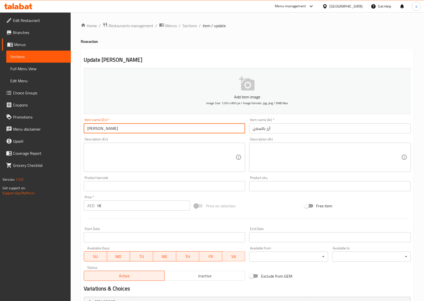
drag, startPoint x: 104, startPoint y: 130, endPoint x: 86, endPoint y: 130, distance: 18.1
click at [86, 130] on input "[PERSON_NAME]" at bounding box center [165, 128] width 162 height 10
click at [226, 159] on textarea at bounding box center [161, 157] width 148 height 24
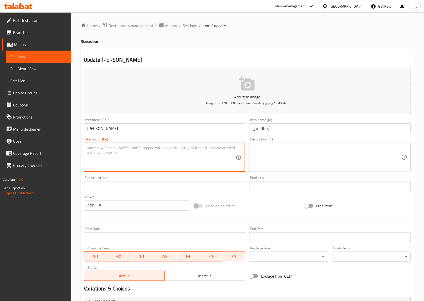
click at [186, 154] on textarea at bounding box center [161, 157] width 148 height 24
paste textarea "Aromatic, buttery, and rich — Ghee Rice that melts in your mouth!"
type textarea "Aromatic, buttery, and rich — Ghee Rice that melts in your mouth!"
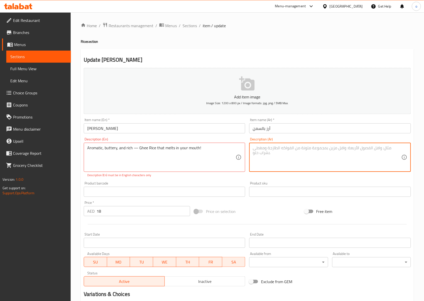
click at [294, 157] on textarea at bounding box center [327, 157] width 148 height 24
paste textarea "عطري، زبداني، وغني — أرز بالسمن يذوب ف"
click at [253, 149] on textarea "عطري، زبداني، وغني — أرز بالسمن يذوب ف" at bounding box center [327, 157] width 148 height 24
click at [340, 151] on textarea "عطري، زبداني، وغني — أرز بالسمن يذوب ف" at bounding box center [327, 157] width 148 height 24
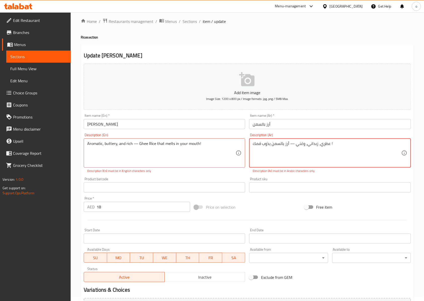
scroll to position [60, 0]
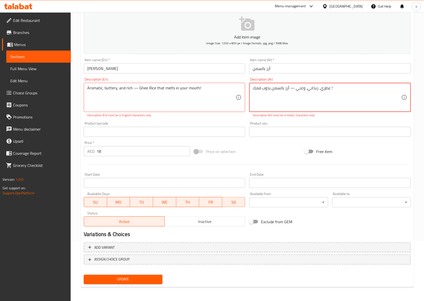
type textarea "عطري، زبداني، وغني — أرز بالسمن يذوب فمك !"
click at [140, 279] on span "Update" at bounding box center [123, 279] width 71 height 6
click at [207, 91] on textarea "Aromatic, buttery, and rich — Ghee Rice that melts in your mouth!" at bounding box center [161, 98] width 148 height 24
click at [183, 98] on textarea "Aromatic, buttery, and rich" at bounding box center [161, 98] width 148 height 24
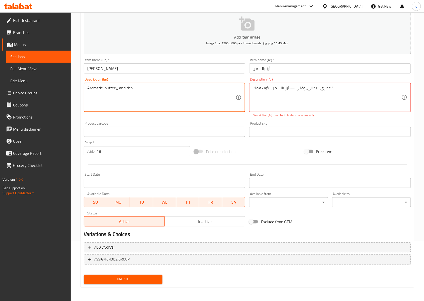
paste textarea "[PERSON_NAME] that melts in your mouth!"
type textarea "Aromatic, buttery, and rich Ghee Rice that melts in your mouth!"
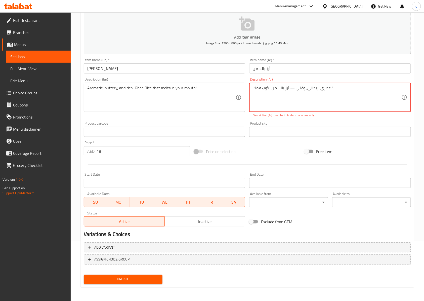
drag, startPoint x: 295, startPoint y: 88, endPoint x: 290, endPoint y: 88, distance: 4.8
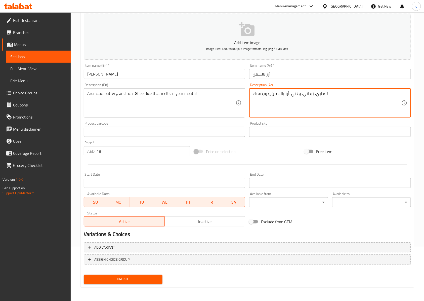
click at [255, 96] on textarea "عطري، زبداني، وغني أرز بالسمن يذوب فمك !" at bounding box center [327, 103] width 148 height 24
type textarea "!عطري، زبداني، وغني أرز بالسمن يذوب فمك !"
click at [110, 276] on button "Update" at bounding box center [123, 279] width 79 height 9
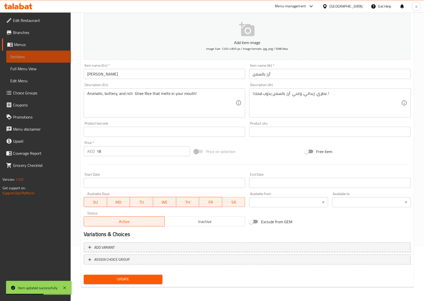
click at [28, 58] on span "Sections" at bounding box center [38, 57] width 57 height 6
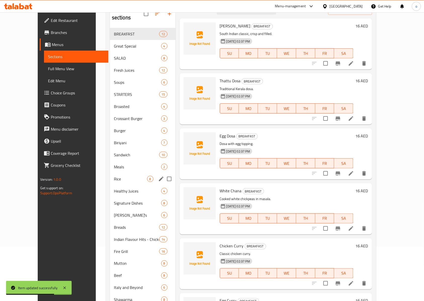
click at [114, 176] on span "Rice" at bounding box center [130, 179] width 33 height 6
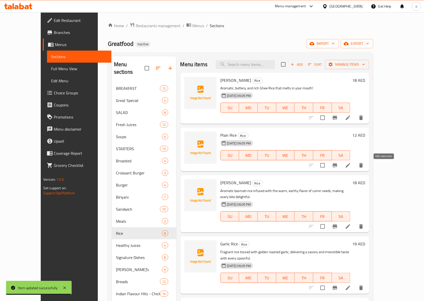
click at [351, 166] on icon at bounding box center [348, 165] width 5 height 5
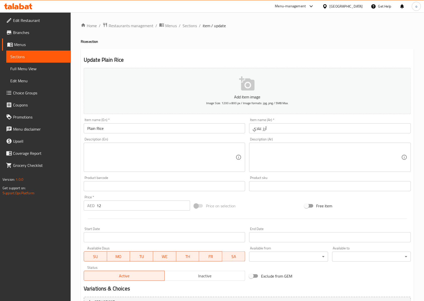
click at [37, 58] on span "Sections" at bounding box center [38, 57] width 57 height 6
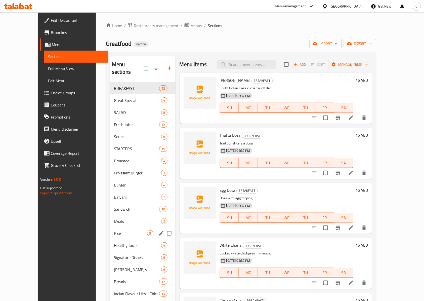
click at [117, 230] on span "Rice" at bounding box center [130, 233] width 33 height 6
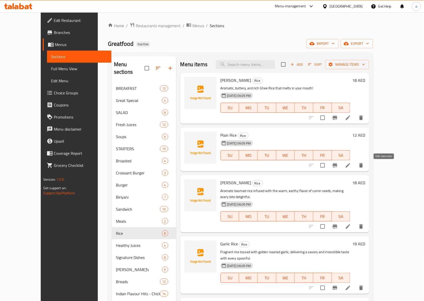
click at [351, 168] on icon at bounding box center [348, 165] width 5 height 5
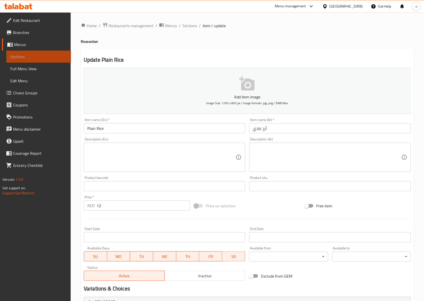
click at [44, 57] on span "Sections" at bounding box center [38, 57] width 57 height 6
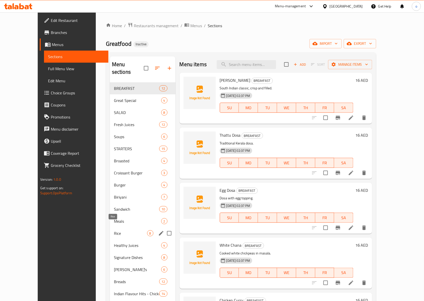
click at [117, 230] on span "Rice" at bounding box center [130, 233] width 33 height 6
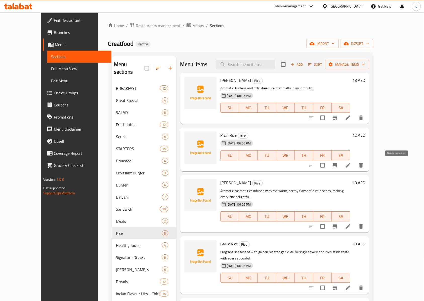
click at [363, 166] on icon "delete" at bounding box center [362, 165] width 4 height 5
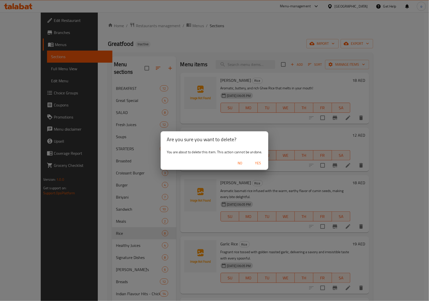
click at [258, 162] on span "Yes" at bounding box center [258, 163] width 12 height 6
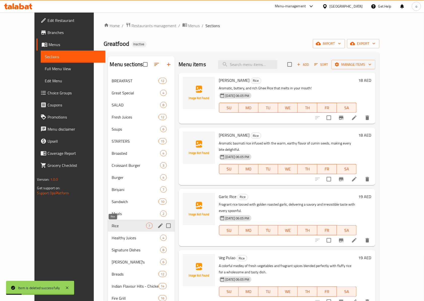
click at [126, 224] on span "Rice" at bounding box center [129, 226] width 34 height 6
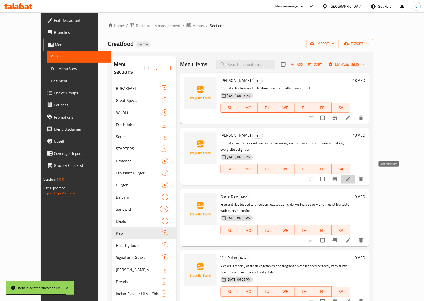
click at [351, 177] on icon at bounding box center [348, 179] width 5 height 5
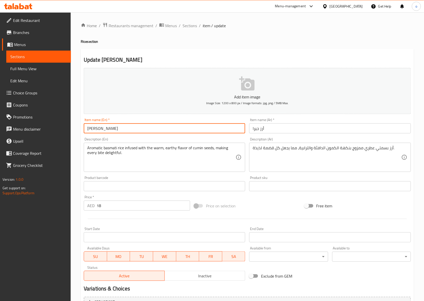
drag, startPoint x: 96, startPoint y: 130, endPoint x: 79, endPoint y: 130, distance: 16.6
click at [79, 130] on div "Home / Restaurants management / Menus / Sections / item / update Rice section U…" at bounding box center [248, 183] width 354 height 343
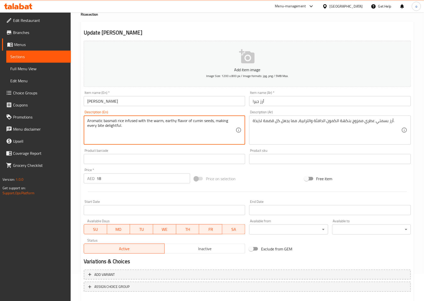
scroll to position [54, 0]
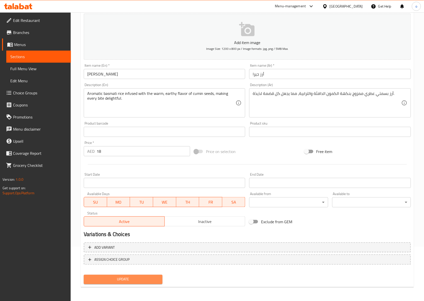
click at [126, 276] on span "Update" at bounding box center [123, 279] width 71 height 6
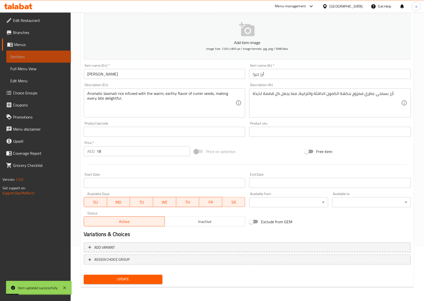
click at [42, 55] on span "Sections" at bounding box center [38, 57] width 57 height 6
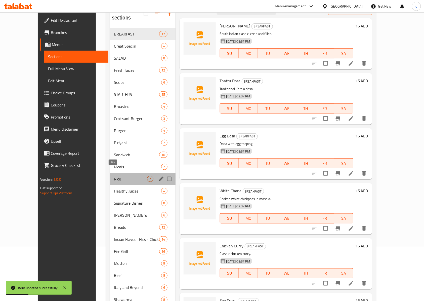
click at [115, 176] on span "Rice" at bounding box center [130, 179] width 33 height 6
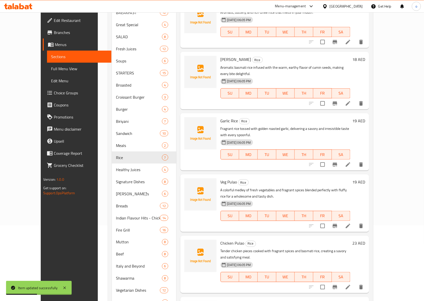
scroll to position [88, 0]
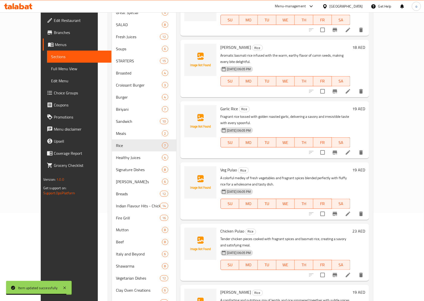
click at [351, 149] on icon at bounding box center [348, 152] width 6 height 6
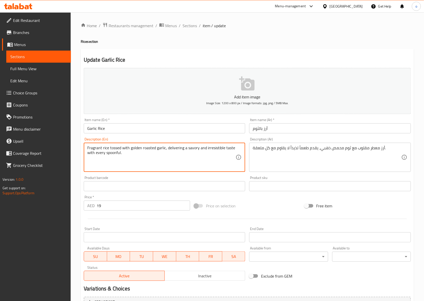
drag, startPoint x: 120, startPoint y: 154, endPoint x: 87, endPoint y: 147, distance: 34.3
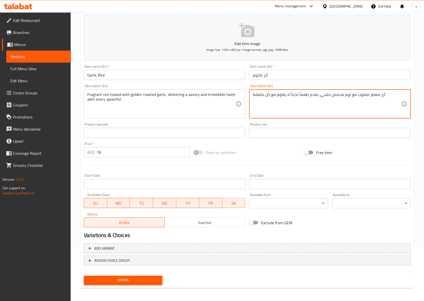
scroll to position [54, 0]
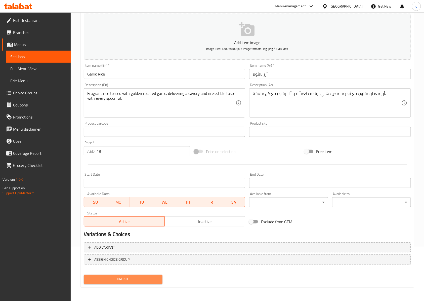
click at [118, 280] on span "Update" at bounding box center [123, 279] width 71 height 6
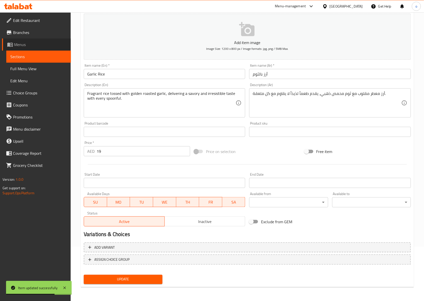
click at [40, 50] on link "Menus" at bounding box center [36, 45] width 69 height 12
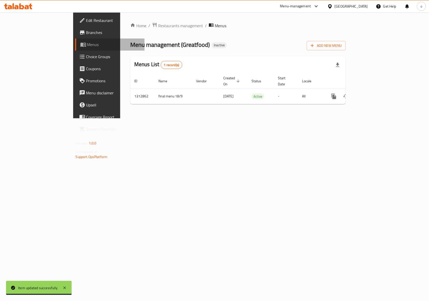
click at [87, 43] on span "Menus" at bounding box center [114, 45] width 54 height 6
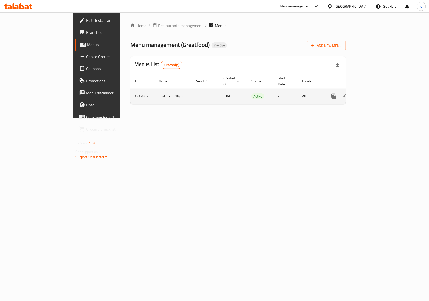
click at [373, 94] on icon "enhanced table" at bounding box center [370, 96] width 5 height 5
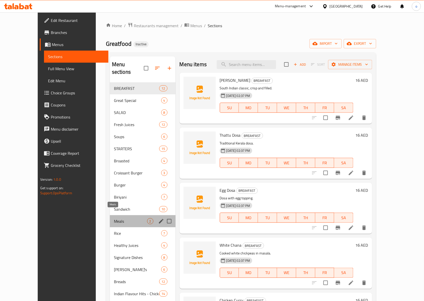
click at [114, 218] on span "Meals" at bounding box center [130, 221] width 33 height 6
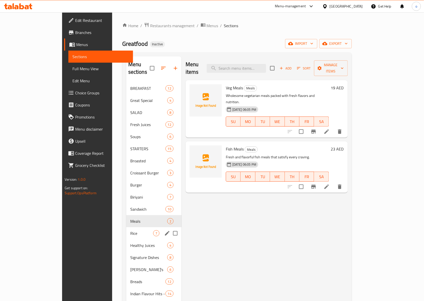
click at [126, 231] on div "Rice 7" at bounding box center [153, 233] width 55 height 12
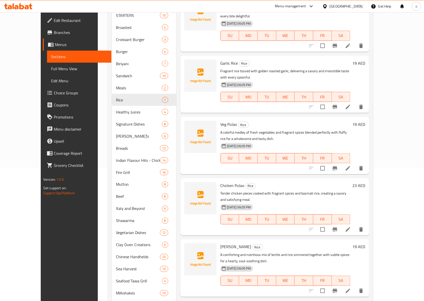
scroll to position [134, 0]
click at [351, 165] on icon at bounding box center [348, 168] width 6 height 6
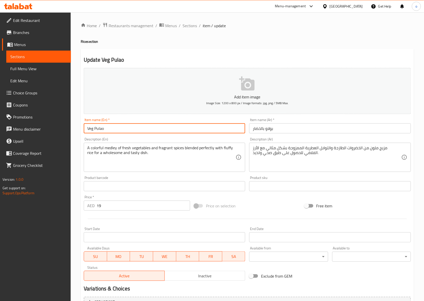
drag, startPoint x: 105, startPoint y: 129, endPoint x: 95, endPoint y: 128, distance: 10.6
click at [95, 128] on input "Veg Pulao" at bounding box center [165, 128] width 162 height 10
drag, startPoint x: 93, startPoint y: 129, endPoint x: 85, endPoint y: 128, distance: 8.6
click at [85, 128] on input "Veg Pulao" at bounding box center [165, 128] width 162 height 10
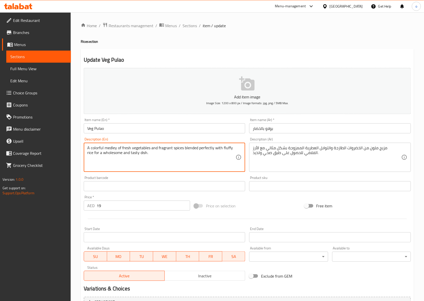
drag, startPoint x: 151, startPoint y: 153, endPoint x: 93, endPoint y: 148, distance: 58.6
click at [86, 146] on div "A colorful medley of fresh vegetables and fragrant spices blended perfectly wit…" at bounding box center [165, 157] width 162 height 29
click at [174, 162] on textarea "A colorful medley of fresh vegetables and fragrant spices blended perfectly wit…" at bounding box center [161, 157] width 148 height 24
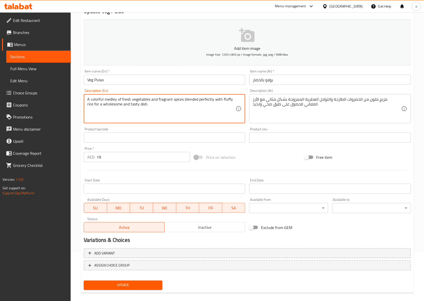
scroll to position [54, 0]
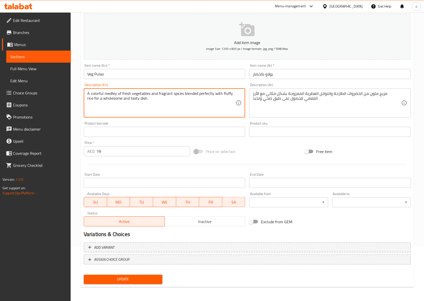
click at [126, 277] on span "Update" at bounding box center [123, 279] width 71 height 6
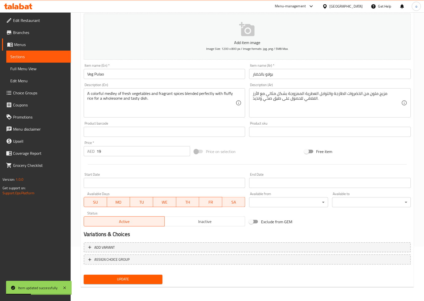
click at [31, 55] on span "Sections" at bounding box center [38, 57] width 57 height 6
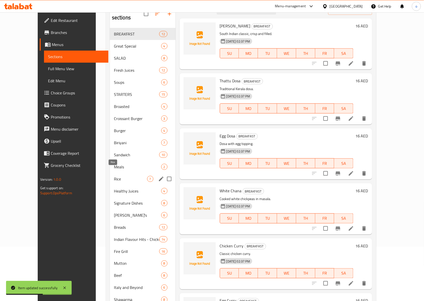
click at [114, 176] on span "Rice" at bounding box center [130, 179] width 33 height 6
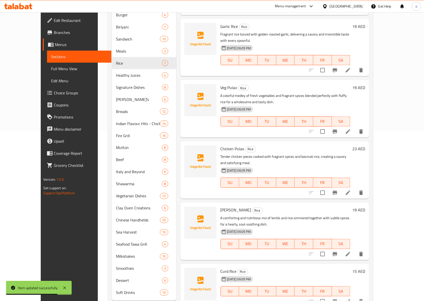
scroll to position [177, 0]
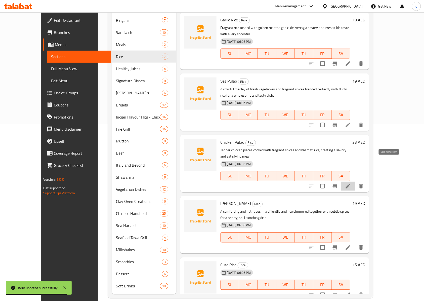
click at [351, 183] on icon at bounding box center [348, 186] width 6 height 6
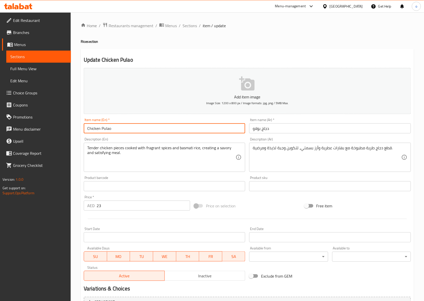
drag, startPoint x: 99, startPoint y: 130, endPoint x: 92, endPoint y: 130, distance: 7.3
click at [82, 129] on div "Item name (En)   * Chicken Pulao Item name (En) *" at bounding box center [165, 125] width 166 height 19
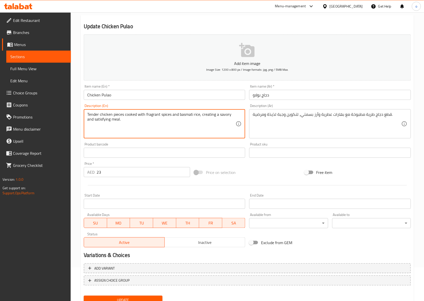
scroll to position [54, 0]
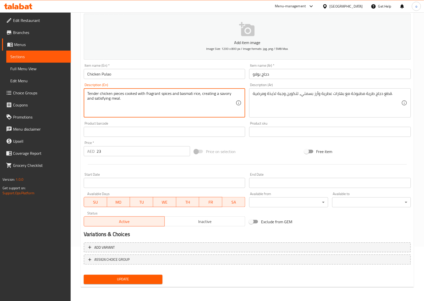
click at [157, 279] on span "Update" at bounding box center [123, 279] width 71 height 6
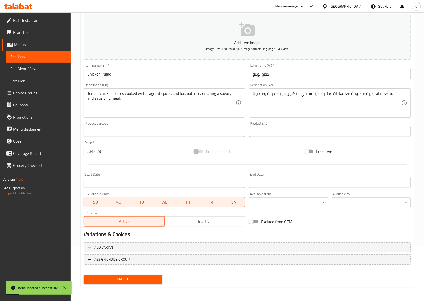
click at [31, 61] on link "Sections" at bounding box center [38, 57] width 65 height 12
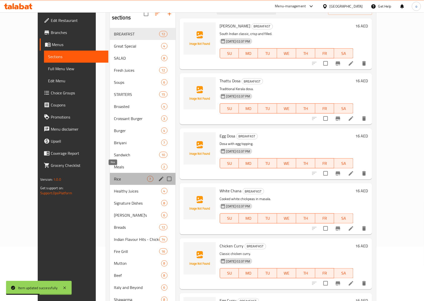
click at [114, 176] on span "Rice" at bounding box center [130, 179] width 33 height 6
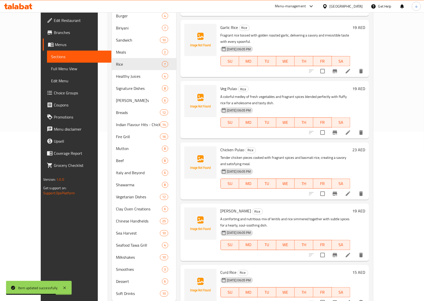
scroll to position [177, 0]
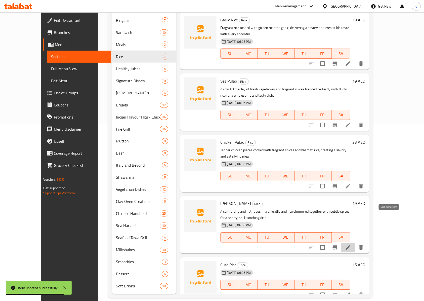
click at [351, 245] on icon at bounding box center [348, 248] width 6 height 6
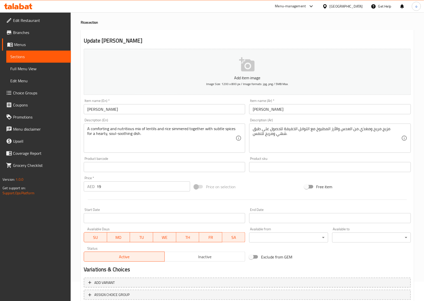
scroll to position [54, 0]
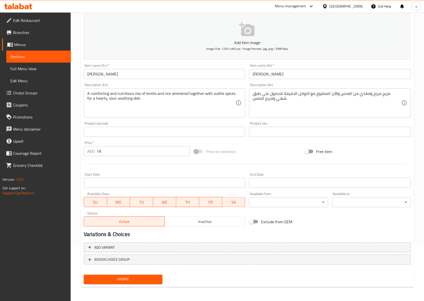
click at [133, 278] on span "Update" at bounding box center [123, 279] width 71 height 6
click at [36, 56] on span "Sections" at bounding box center [38, 57] width 57 height 6
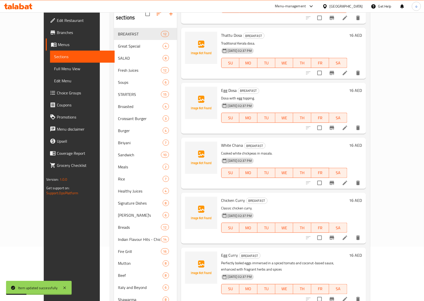
scroll to position [134, 0]
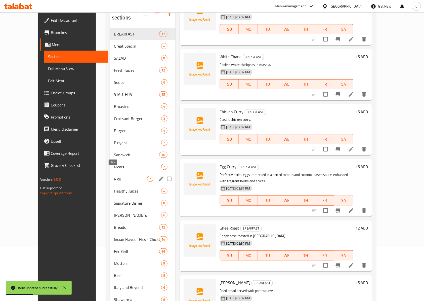
click at [114, 176] on span "Rice" at bounding box center [130, 179] width 33 height 6
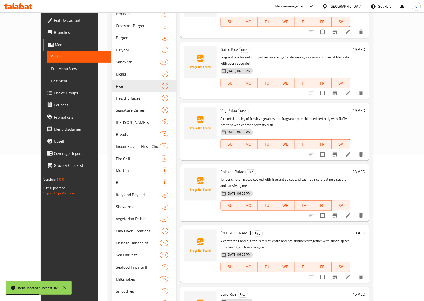
scroll to position [177, 0]
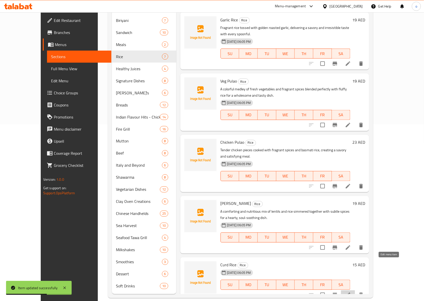
click at [351, 292] on icon at bounding box center [348, 295] width 6 height 6
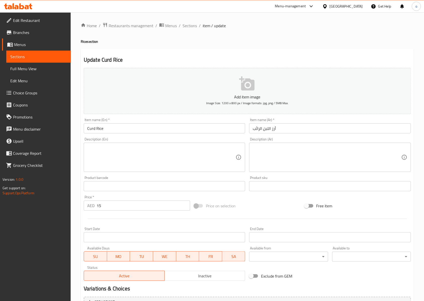
click at [187, 155] on textarea at bounding box center [161, 157] width 148 height 24
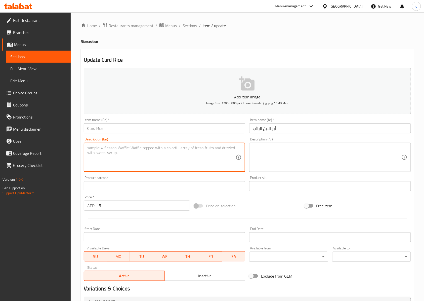
paste textarea "Cooling and creamy curd mixed with soft rice, garnished with tempered spices — …"
drag, startPoint x: 223, startPoint y: 148, endPoint x: 218, endPoint y: 148, distance: 5.1
click at [218, 148] on textarea "Cooling and creamy curd mixed with soft rice, garnished with tempered spices — …" at bounding box center [161, 157] width 148 height 24
click at [171, 161] on textarea "Cooling and creamy curd mixed with soft rice, garnished with tempered spices a …" at bounding box center [161, 157] width 148 height 24
type textarea "Cooling and creamy curd mixed with soft rice, garnished with tempered spices a …"
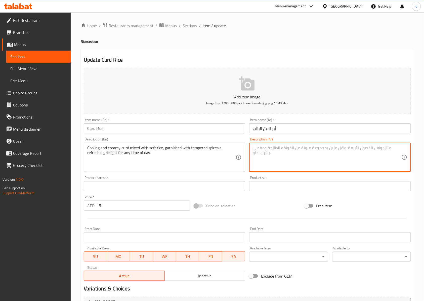
click at [278, 158] on textarea at bounding box center [327, 157] width 148 height 24
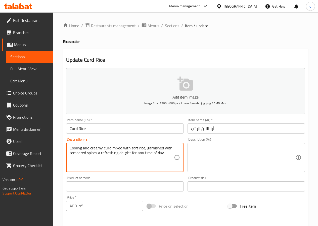
click at [249, 160] on textarea at bounding box center [243, 157] width 104 height 24
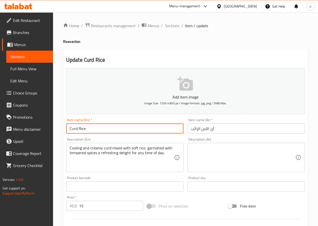
drag, startPoint x: 78, startPoint y: 128, endPoint x: 67, endPoint y: 129, distance: 10.9
click at [67, 129] on input "Curd Rice" at bounding box center [125, 128] width 118 height 10
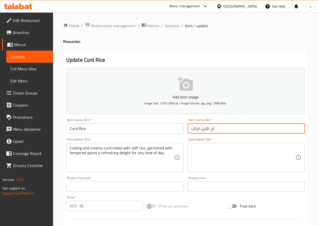
drag, startPoint x: 223, startPoint y: 130, endPoint x: 180, endPoint y: 131, distance: 42.5
click at [180, 131] on div "Add item image Image Size: 1200 x 800 px / Image formats: jpg, png / 5MB Max. I…" at bounding box center [185, 174] width 243 height 217
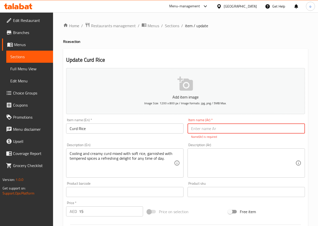
click at [226, 128] on input "text" at bounding box center [247, 128] width 118 height 10
click at [211, 129] on input "text" at bounding box center [247, 128] width 118 height 10
click at [239, 166] on textarea at bounding box center [243, 163] width 104 height 24
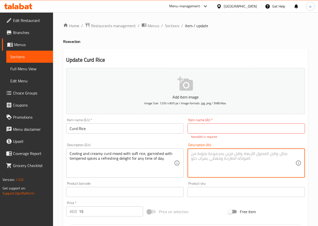
click at [226, 128] on input "text" at bounding box center [247, 128] width 118 height 10
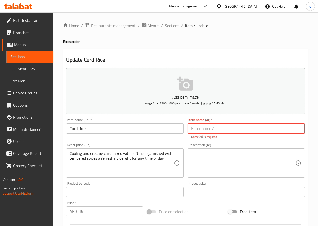
drag, startPoint x: 202, startPoint y: 128, endPoint x: 193, endPoint y: 128, distance: 9.1
click at [193, 128] on input "text" at bounding box center [247, 128] width 118 height 10
type input "ا"
type input "أرز ختارة"
click at [229, 166] on textarea at bounding box center [243, 163] width 104 height 24
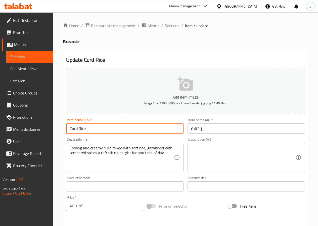
drag, startPoint x: 83, startPoint y: 129, endPoint x: 80, endPoint y: 129, distance: 3.3
click at [80, 129] on input "Curd Rice" at bounding box center [125, 128] width 118 height 10
drag, startPoint x: 91, startPoint y: 130, endPoint x: 71, endPoint y: 129, distance: 19.1
click at [68, 129] on input "Curd Rice" at bounding box center [125, 128] width 118 height 10
click at [216, 153] on textarea at bounding box center [243, 157] width 104 height 24
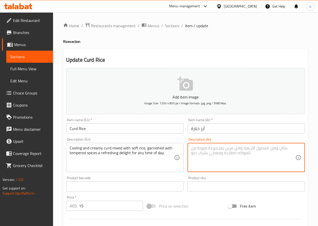
paste textarea "اللبن الرائب البارد والكريمي الممزوج بالأرز الطري والمزين بالتوابل المخففة — مت…"
drag, startPoint x: 213, startPoint y: 154, endPoint x: 218, endPoint y: 154, distance: 4.5
click at [218, 154] on textarea "اللبن الرائب البارد والكريمي الممزوج بالأرز الطري والمزين بالتوابل المخففة — مت…" at bounding box center [243, 157] width 104 height 24
click at [191, 153] on textarea "اللبن الرائب البارد والكريمي الممزوج بالأرز الطري والمزين بالتوابل المخففة متعة…" at bounding box center [243, 157] width 104 height 24
click at [242, 154] on textarea "اللبن الرائب البارد والكريمي الممزوج بالأرز الطري والمزين بالتوابل المخففة متعة…" at bounding box center [243, 157] width 104 height 24
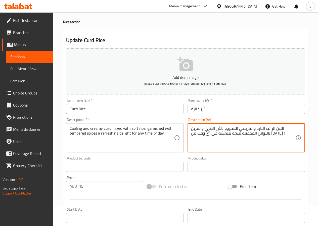
scroll to position [50, 0]
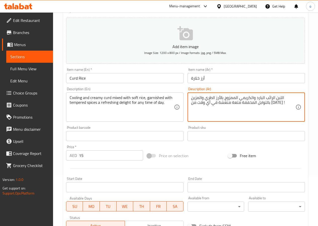
type textarea "اللبن الرائب البارد والكريمي الممزوج بالأرز الطري والمزين بالتوابل المخففة متعة…"
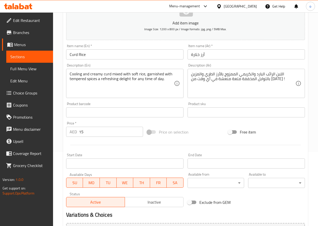
scroll to position [130, 0]
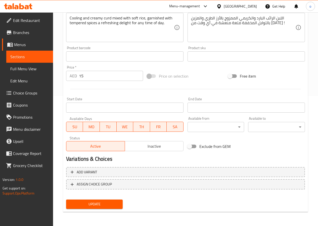
click at [102, 207] on span "Update" at bounding box center [94, 204] width 49 height 6
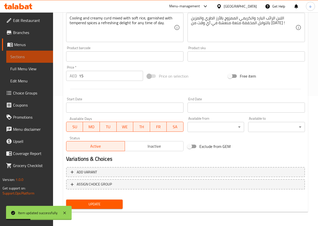
click at [29, 59] on span "Sections" at bounding box center [29, 57] width 39 height 6
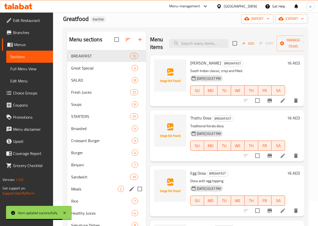
scroll to position [25, 0]
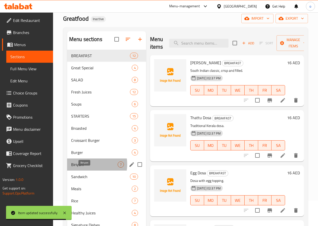
click at [85, 167] on span "Biriyani" at bounding box center [94, 164] width 47 height 6
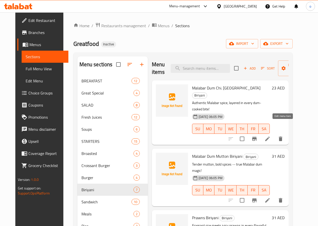
click at [271, 136] on icon at bounding box center [268, 139] width 6 height 6
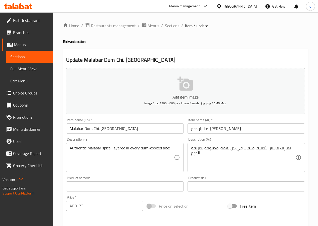
click at [33, 58] on span "Sections" at bounding box center [29, 57] width 39 height 6
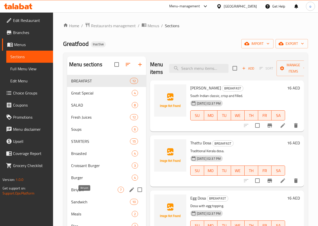
click at [84, 193] on span "Biriyani" at bounding box center [94, 189] width 47 height 6
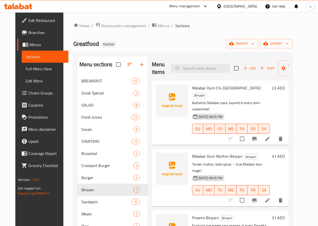
click at [286, 194] on div at bounding box center [256, 200] width 62 height 12
click at [271, 197] on icon at bounding box center [268, 200] width 6 height 6
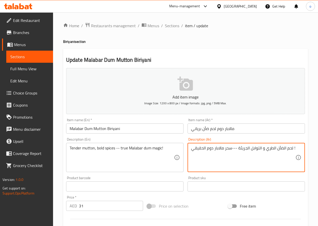
drag, startPoint x: 233, startPoint y: 149, endPoint x: 238, endPoint y: 149, distance: 5.5
type textarea "لحم الضأن الطري و التوابل الجريئةسحر مالابار دوم الحقيقي !"
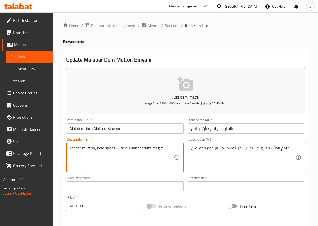
drag, startPoint x: 120, startPoint y: 150, endPoint x: 116, endPoint y: 149, distance: 4.2
type textarea "Tender mutton, bold spices true Malabar dum magic!"
click at [33, 58] on span "Sections" at bounding box center [29, 57] width 39 height 6
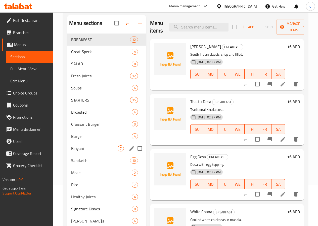
scroll to position [50, 0]
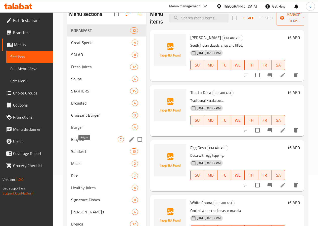
click at [86, 142] on span "Biriyani" at bounding box center [94, 139] width 47 height 6
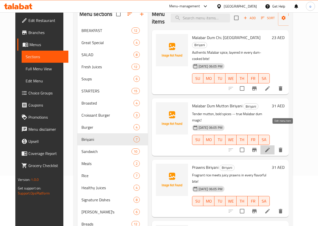
click at [271, 147] on icon at bounding box center [268, 150] width 6 height 6
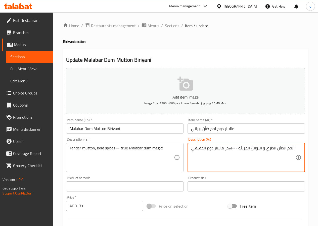
drag, startPoint x: 232, startPoint y: 149, endPoint x: 238, endPoint y: 148, distance: 5.3
type textarea "لحم الضأن الطري و التوابل الجريئة سحر مالابار دوم الحقيقي !"
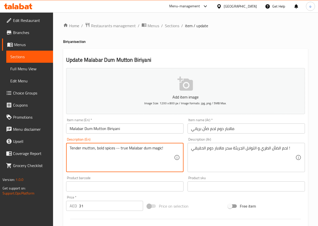
drag, startPoint x: 120, startPoint y: 149, endPoint x: 116, endPoint y: 148, distance: 4.3
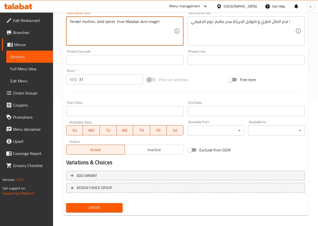
scroll to position [130, 0]
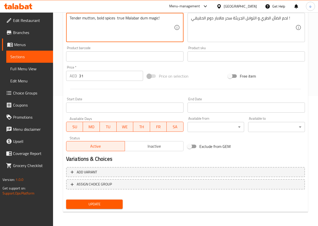
type textarea "Tender mutton, bold spices true Malabar dum magic!"
click at [105, 205] on span "Update" at bounding box center [94, 204] width 49 height 6
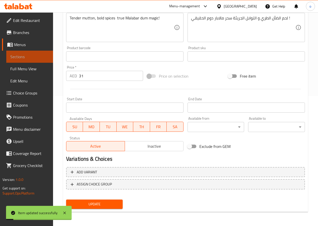
click at [32, 56] on span "Sections" at bounding box center [29, 57] width 39 height 6
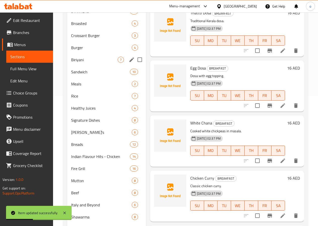
click at [82, 66] on div "Biriyani 7" at bounding box center [106, 60] width 79 height 12
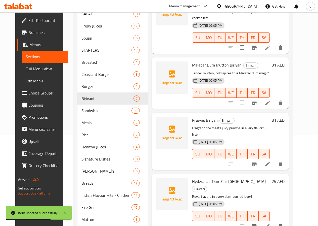
scroll to position [101, 0]
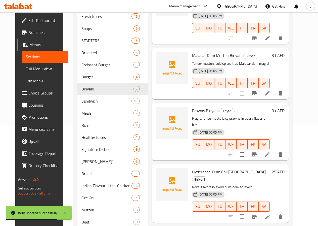
click at [271, 90] on icon at bounding box center [268, 93] width 6 height 6
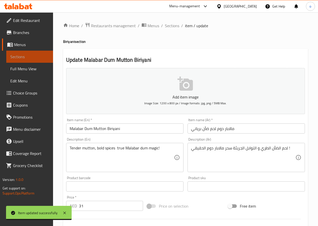
click at [34, 58] on span "Sections" at bounding box center [29, 57] width 39 height 6
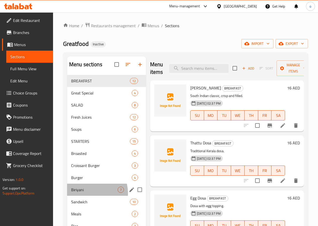
click at [88, 196] on div "Biriyani 7" at bounding box center [106, 189] width 79 height 12
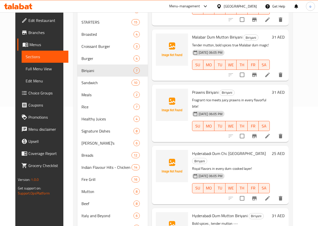
scroll to position [126, 0]
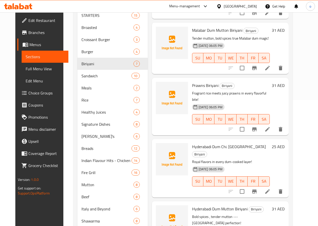
click at [275, 187] on li at bounding box center [268, 191] width 14 height 9
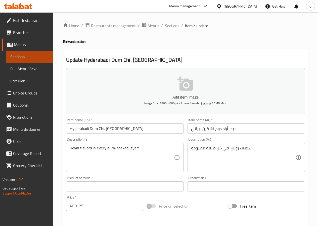
click at [24, 57] on span "Sections" at bounding box center [29, 57] width 39 height 6
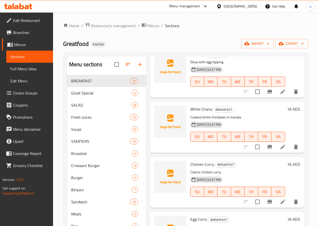
scroll to position [151, 0]
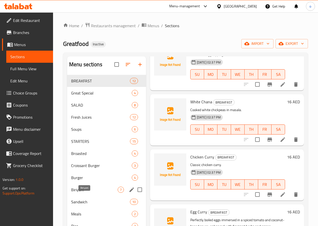
click at [80, 193] on span "Biriyani" at bounding box center [94, 189] width 47 height 6
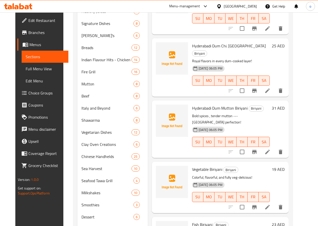
scroll to position [259, 0]
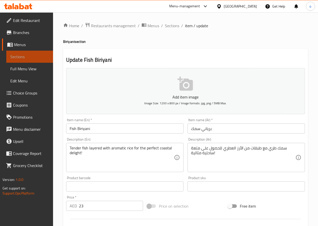
click at [27, 56] on span "Sections" at bounding box center [29, 57] width 39 height 6
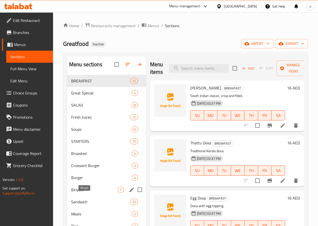
click at [88, 193] on span "Biriyani" at bounding box center [94, 189] width 47 height 6
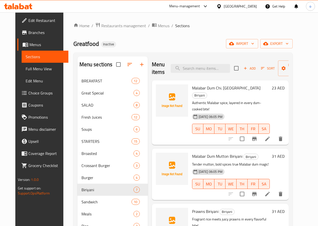
click at [35, 70] on span "Full Menu View" at bounding box center [45, 69] width 39 height 6
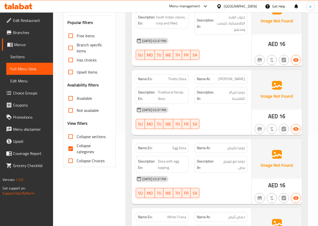
scroll to position [126, 0]
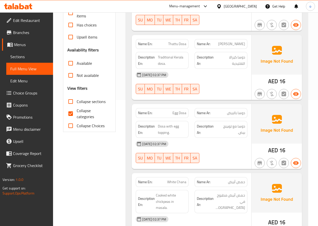
click at [71, 112] on input "Collapse categories" at bounding box center [71, 113] width 12 height 12
checkbox input "false"
click at [70, 103] on input "Collapse sections" at bounding box center [71, 101] width 12 height 12
checkbox input "true"
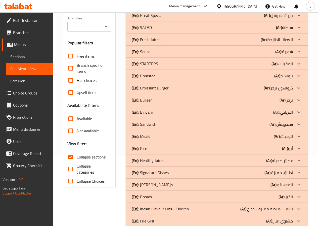
scroll to position [25, 0]
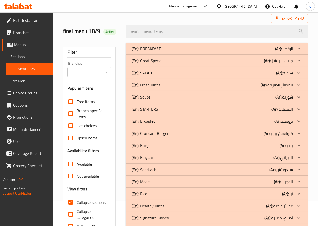
click at [156, 121] on p "(En): Broasted" at bounding box center [144, 121] width 24 height 6
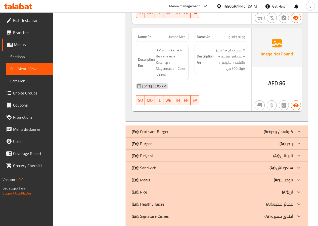
scroll to position [428, 0]
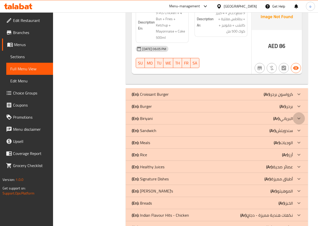
click at [299, 120] on icon at bounding box center [299, 118] width 6 height 6
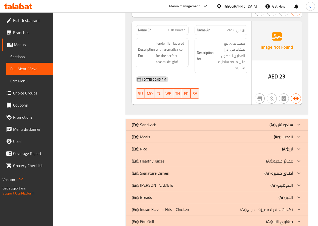
scroll to position [1032, 0]
click at [296, 133] on icon at bounding box center [299, 136] width 6 height 6
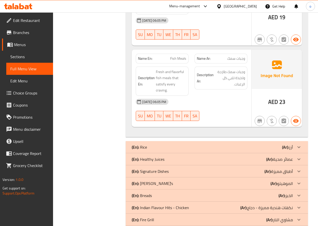
scroll to position [1258, 0]
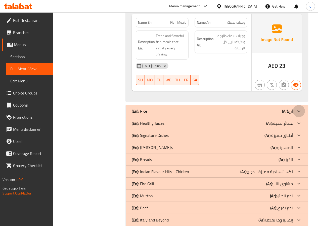
click at [297, 108] on icon at bounding box center [299, 111] width 6 height 6
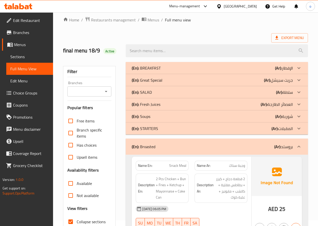
scroll to position [0, 0]
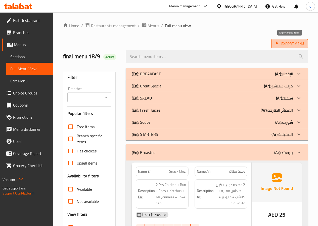
click at [282, 45] on span "Export Menu" at bounding box center [290, 44] width 29 height 6
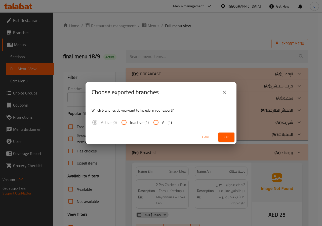
click at [155, 122] on input "All (1)" at bounding box center [156, 122] width 12 height 12
radio input "true"
click at [225, 138] on span "Ok" at bounding box center [226, 137] width 8 height 6
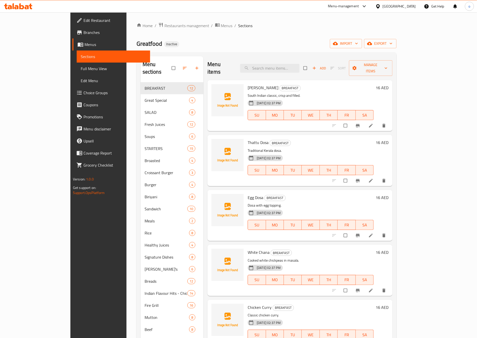
click at [81, 69] on span "Full Menu View" at bounding box center [113, 69] width 65 height 6
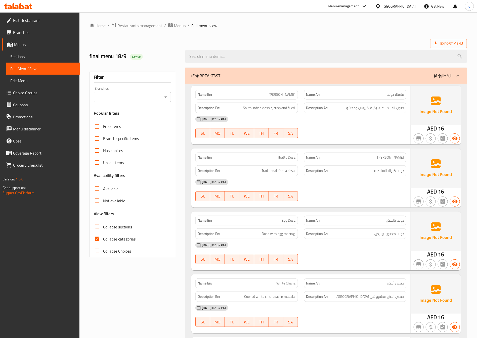
click at [97, 241] on input "Collapse categories" at bounding box center [97, 239] width 12 height 12
checkbox input "false"
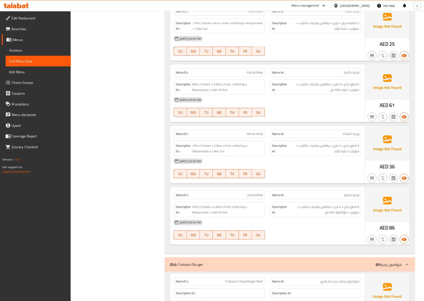
scroll to position [4379, 0]
